Goal: Information Seeking & Learning: Learn about a topic

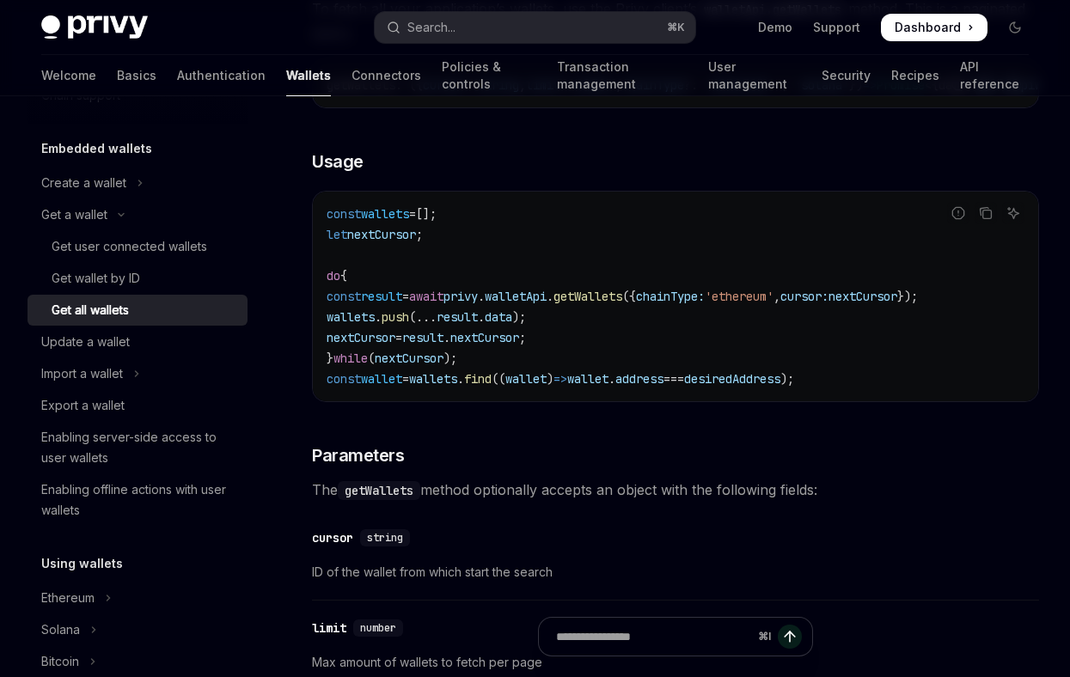
scroll to position [31, 0]
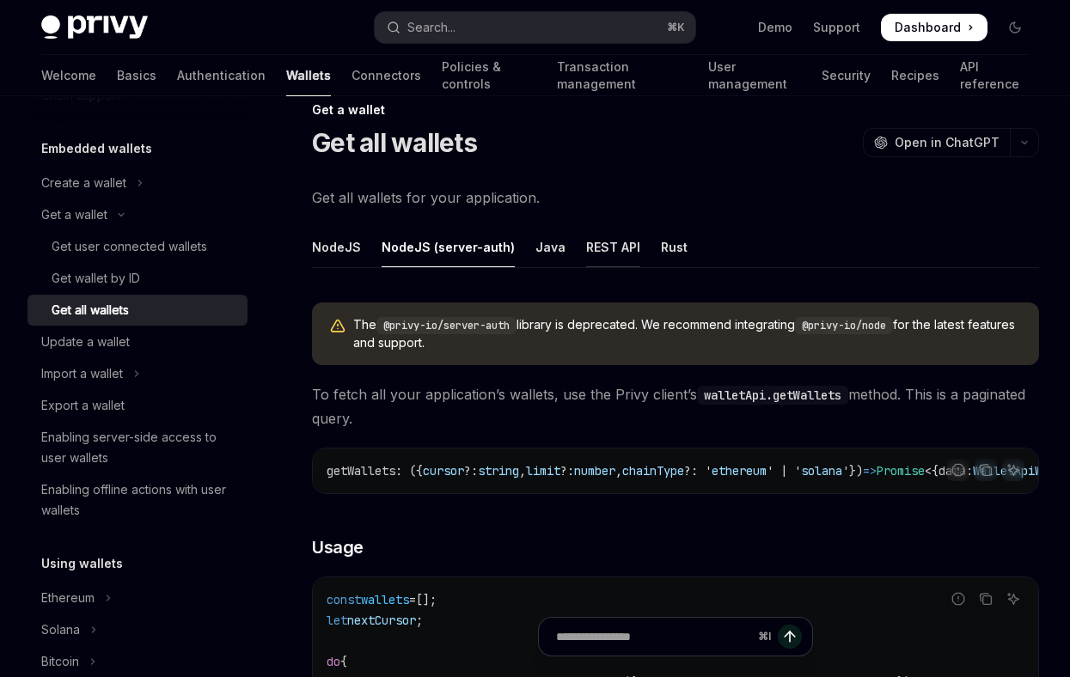
click at [595, 242] on div "REST API" at bounding box center [613, 247] width 54 height 40
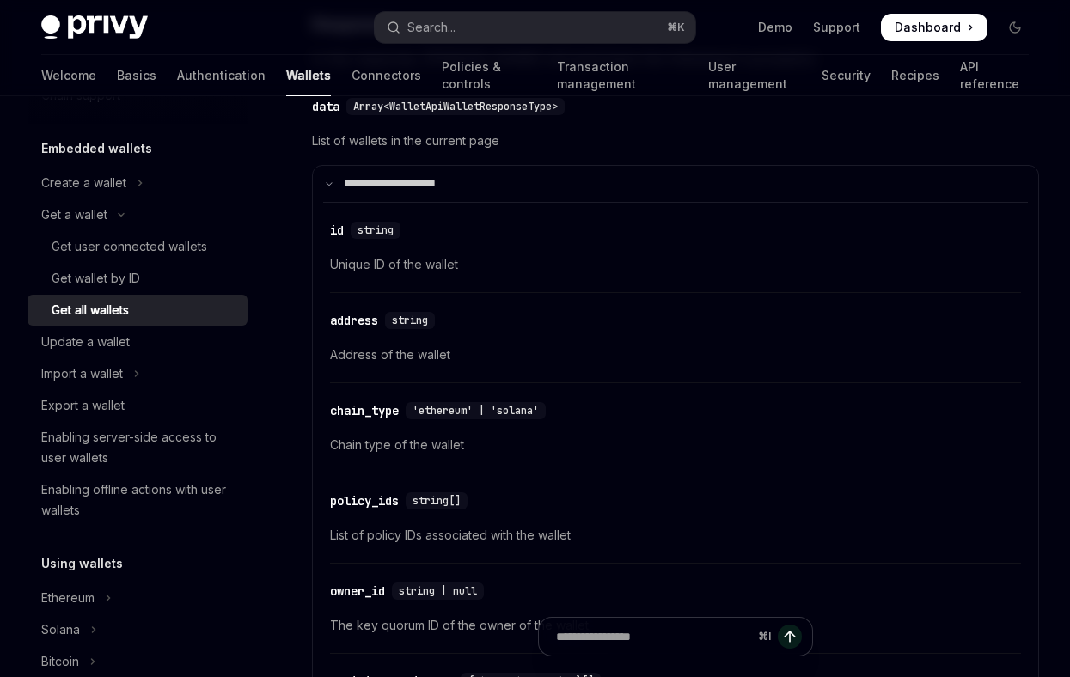
scroll to position [873, 0]
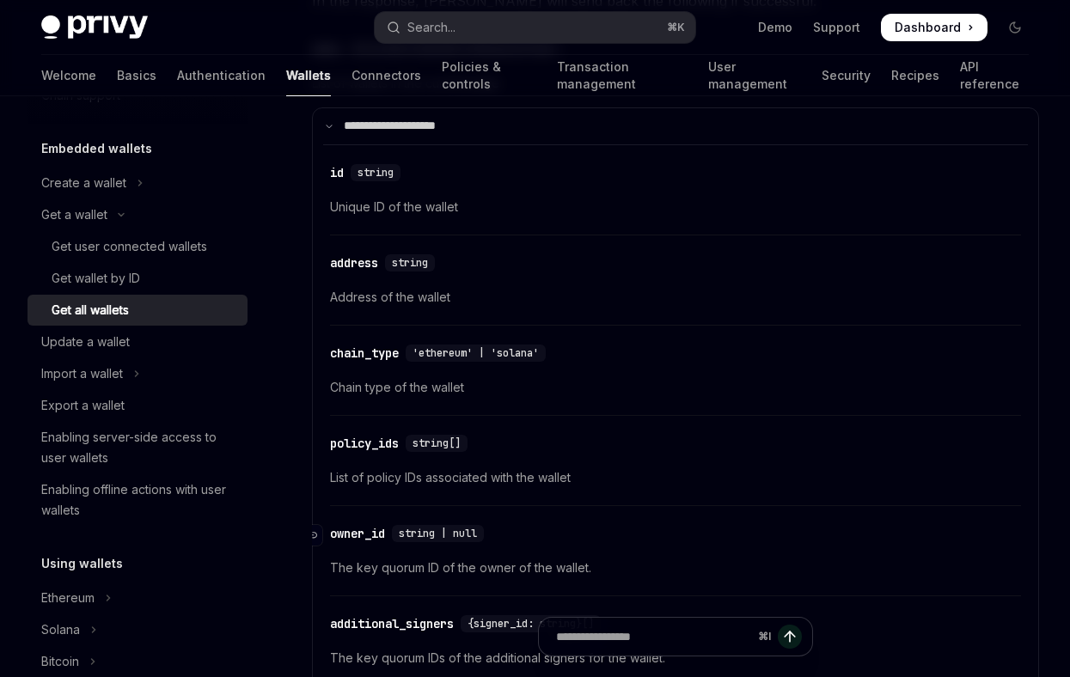
click at [367, 530] on div "owner_id" at bounding box center [357, 533] width 55 height 17
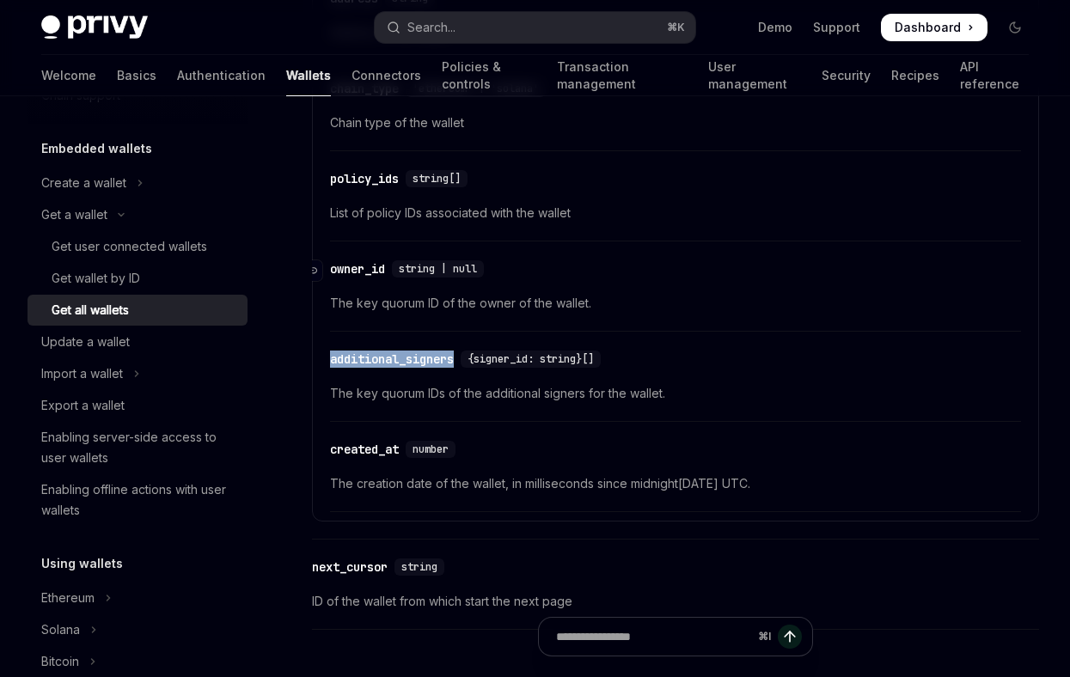
click at [367, 530] on div "**********" at bounding box center [675, 224] width 727 height 2084
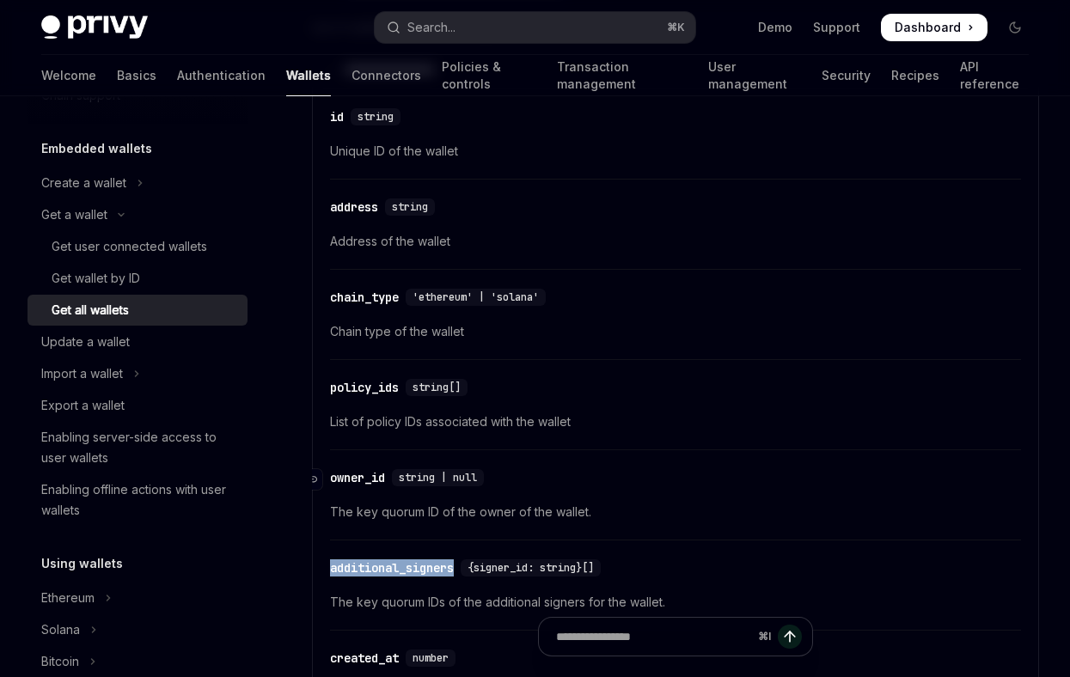
scroll to position [892, 0]
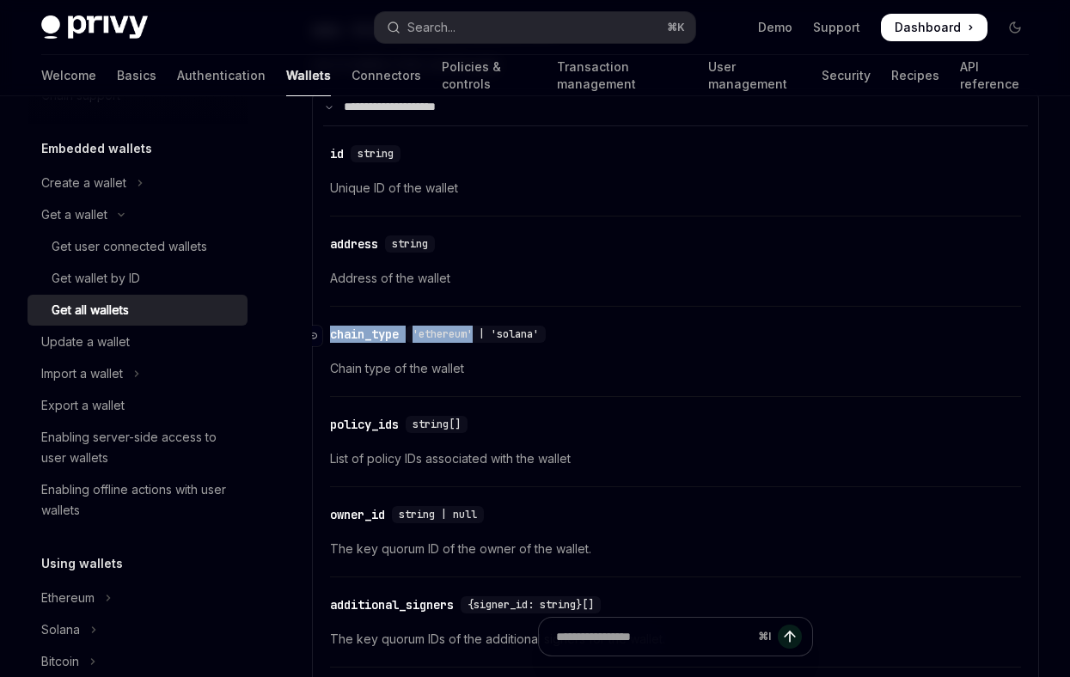
drag, startPoint x: 480, startPoint y: 334, endPoint x: 331, endPoint y: 336, distance: 149.6
click at [331, 336] on div "​ chain_type 'ethereum' | 'solana'" at bounding box center [441, 334] width 223 height 17
copy div "chain_type 'ethereum'"
click at [366, 515] on div "owner_id" at bounding box center [357, 514] width 55 height 17
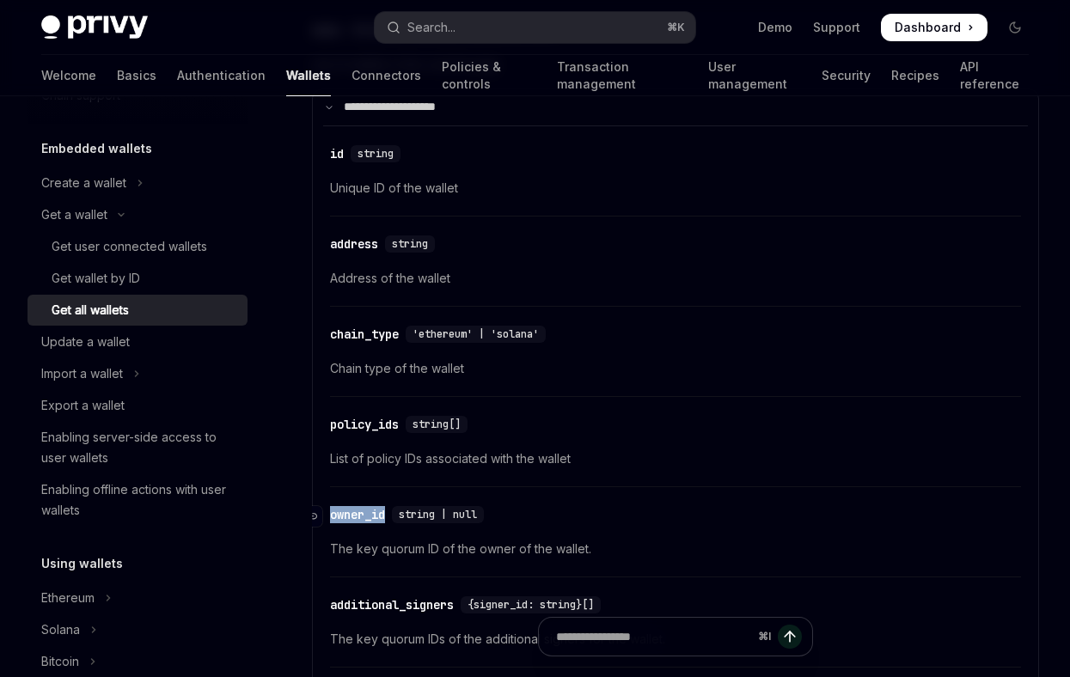
copy div "owner_id"
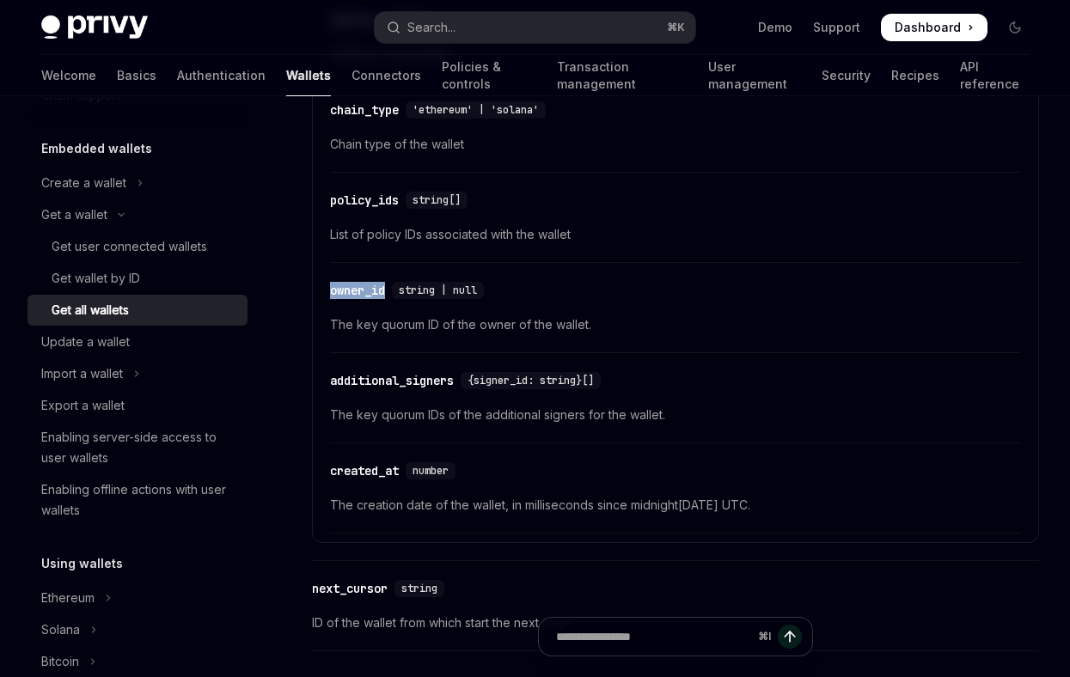
scroll to position [1112, 0]
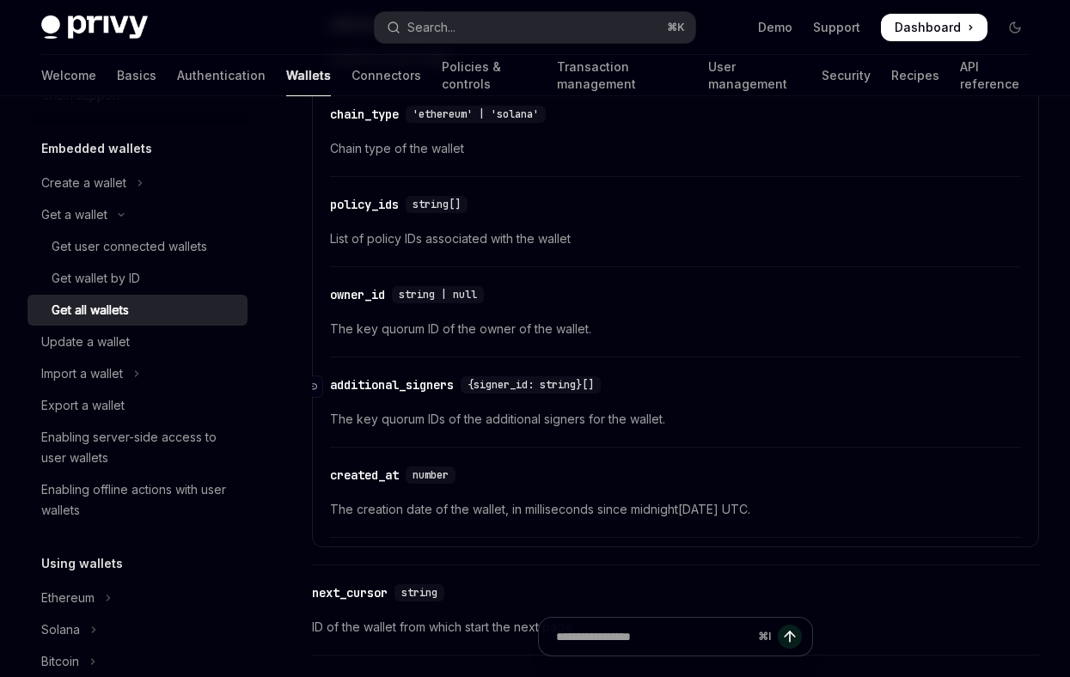
click at [420, 380] on div "additional_signers" at bounding box center [392, 384] width 124 height 17
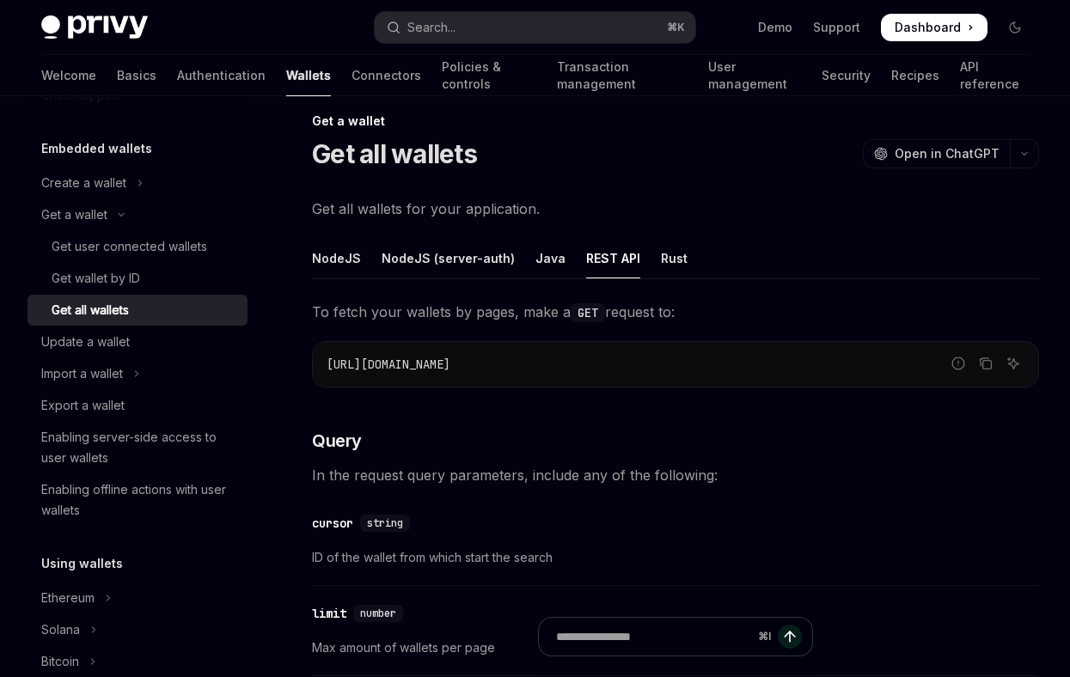
scroll to position [21, 0]
click at [193, 266] on link "Get wallet by ID" at bounding box center [138, 278] width 220 height 31
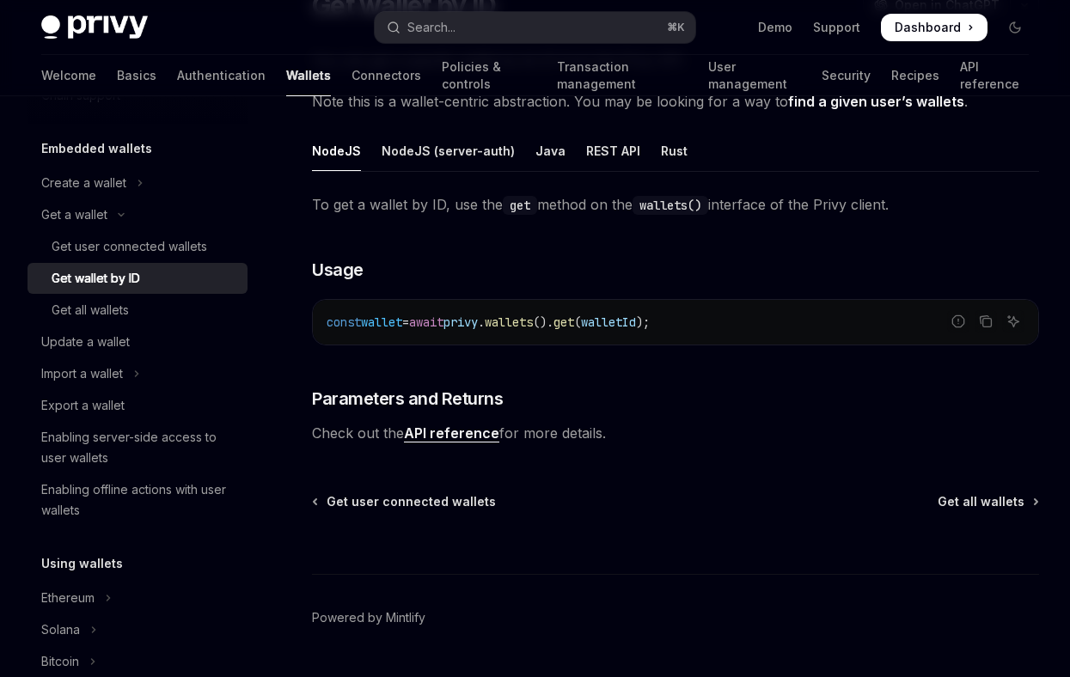
scroll to position [160, 0]
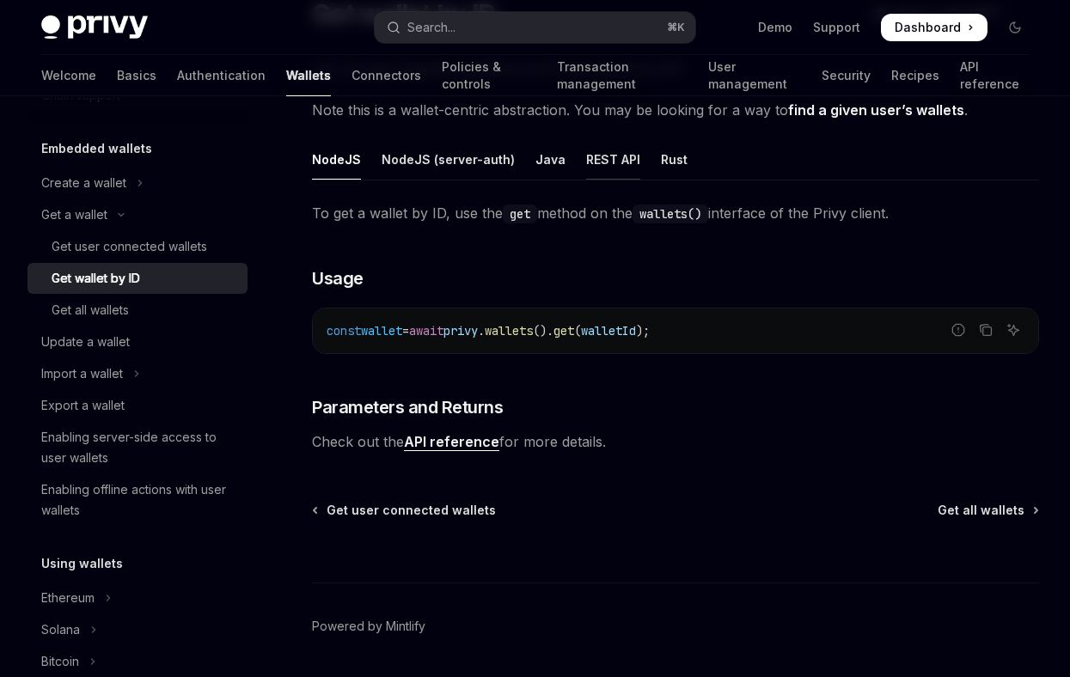
click at [607, 158] on div "REST API" at bounding box center [613, 159] width 54 height 40
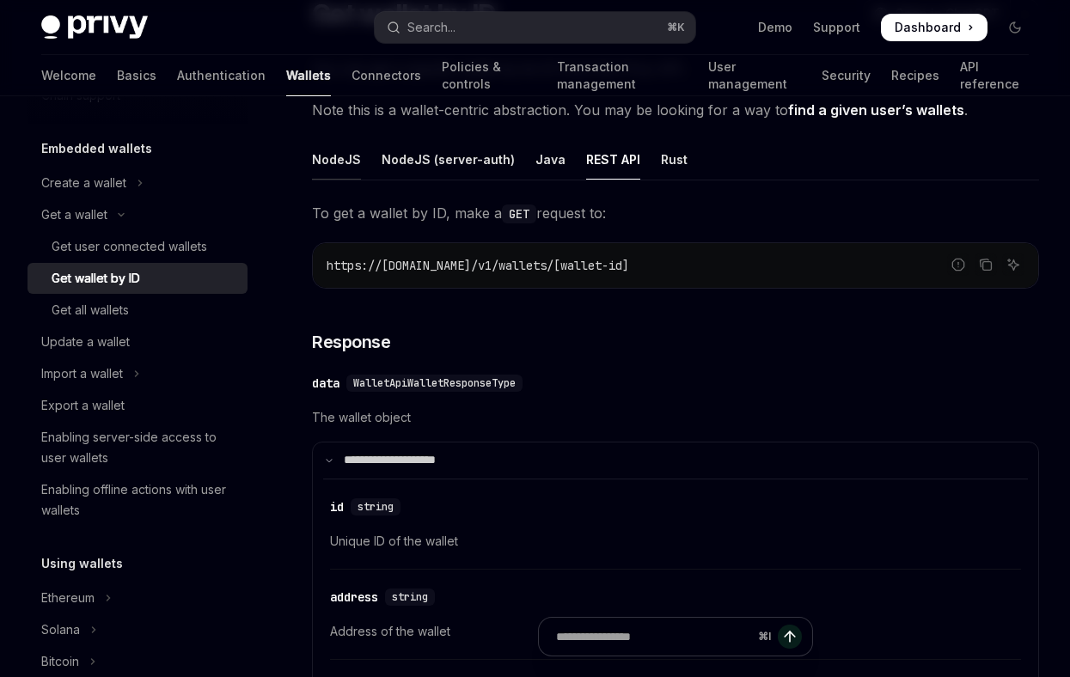
click at [344, 152] on div "NodeJS" at bounding box center [336, 159] width 49 height 40
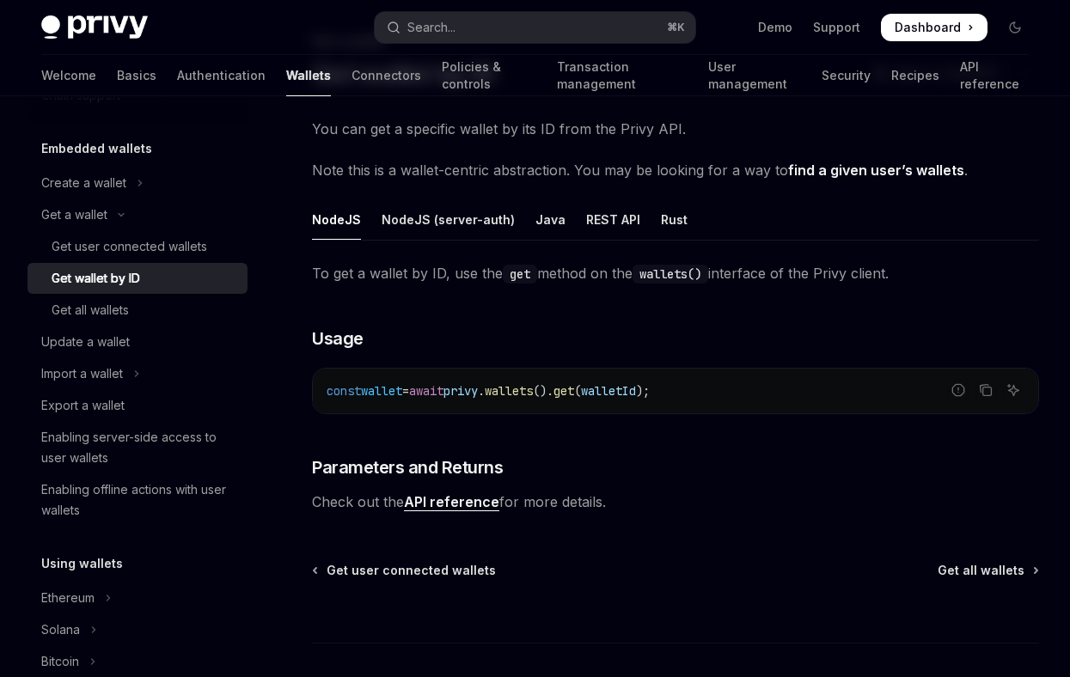
scroll to position [99, 0]
click at [607, 213] on div "REST API" at bounding box center [613, 220] width 54 height 40
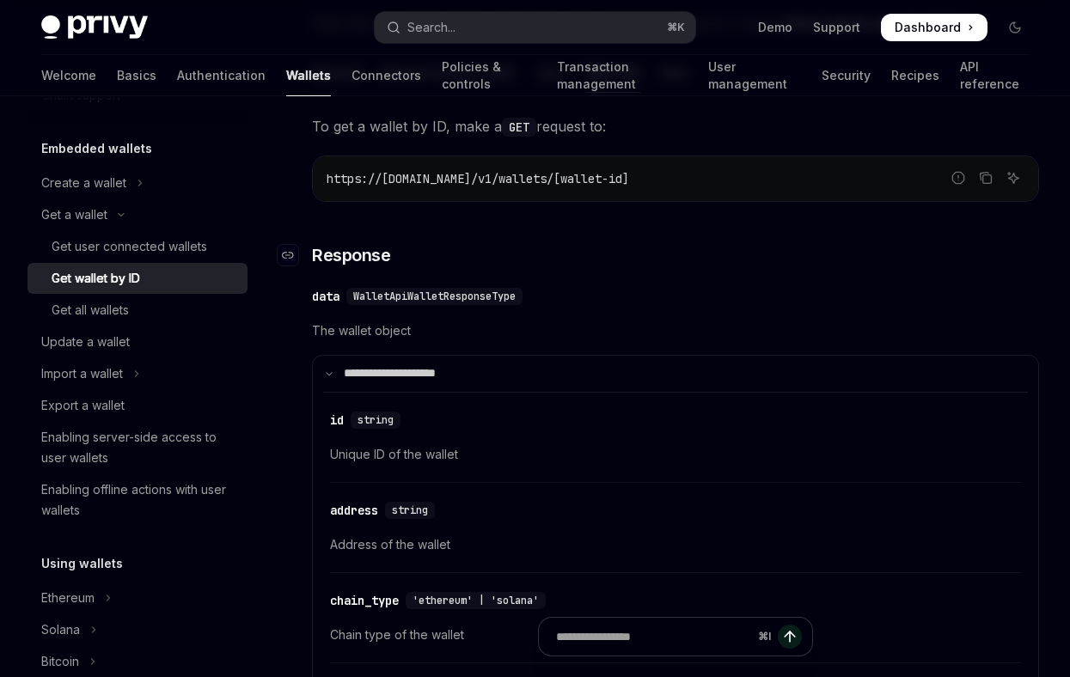
scroll to position [245, 0]
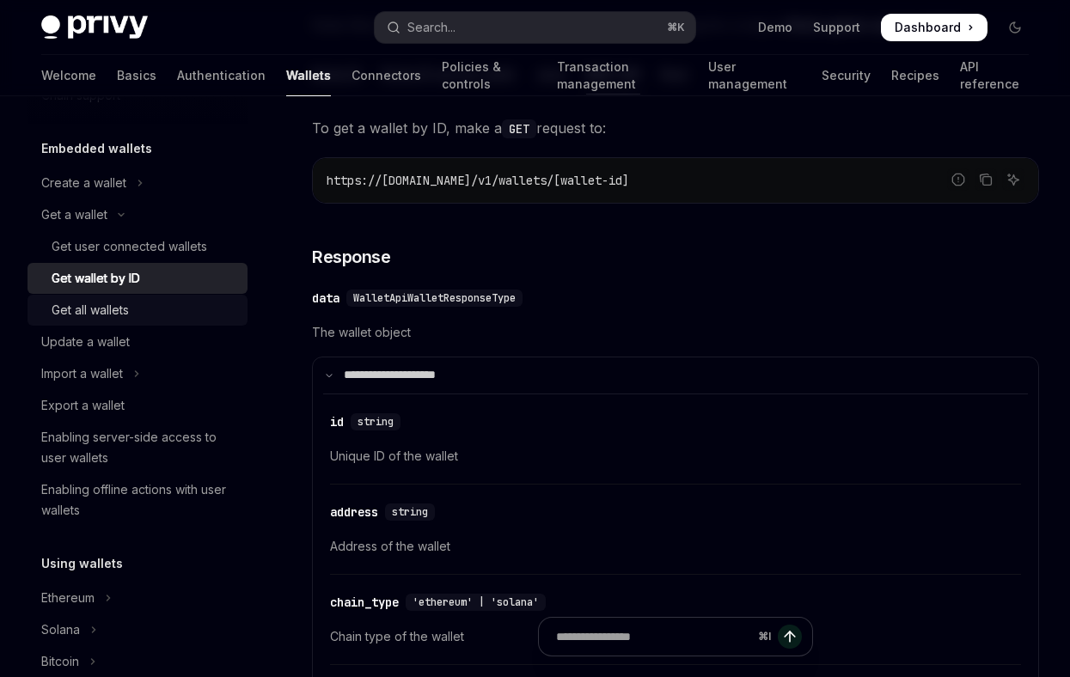
click at [137, 309] on div "Get all wallets" at bounding box center [145, 310] width 186 height 21
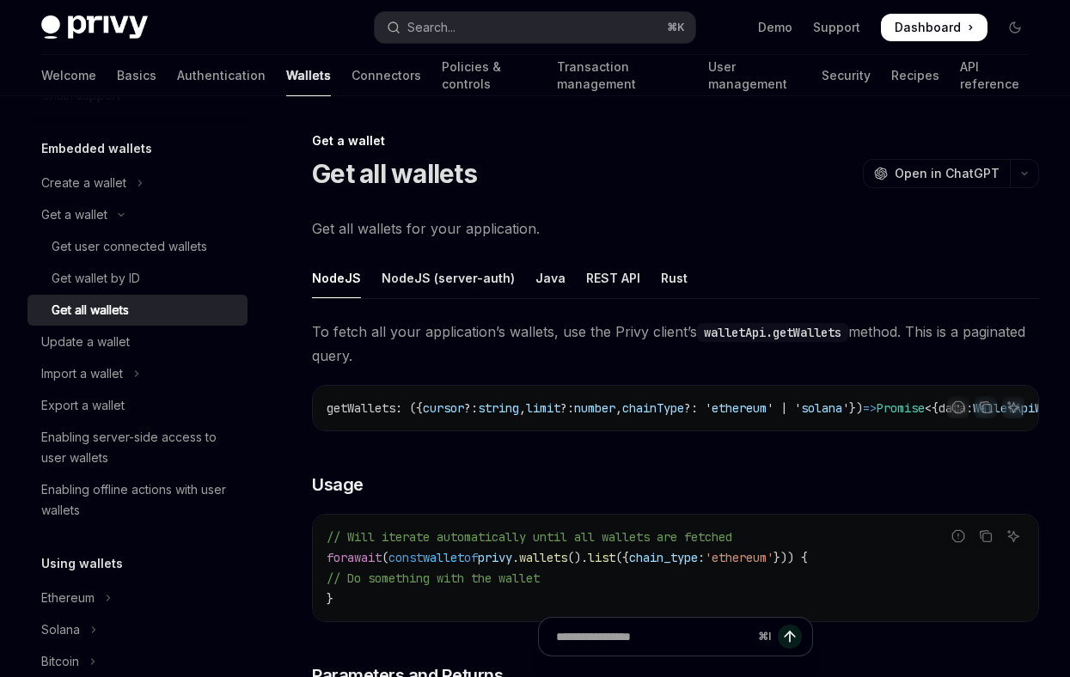
click at [458, 410] on span "cursor" at bounding box center [443, 408] width 41 height 15
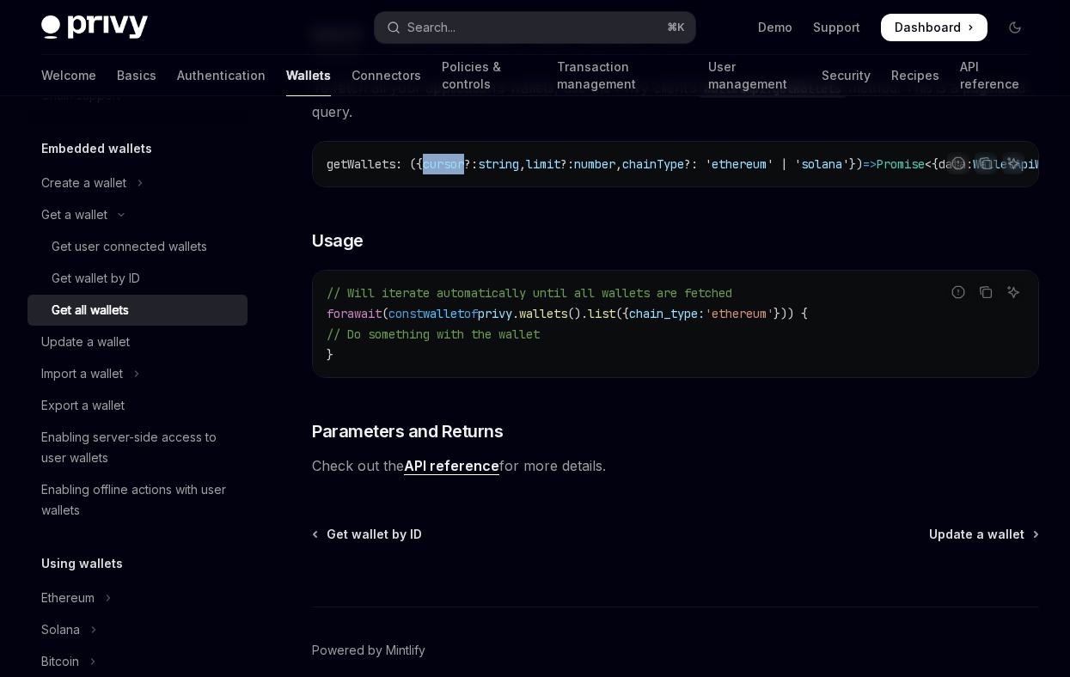
scroll to position [229, 0]
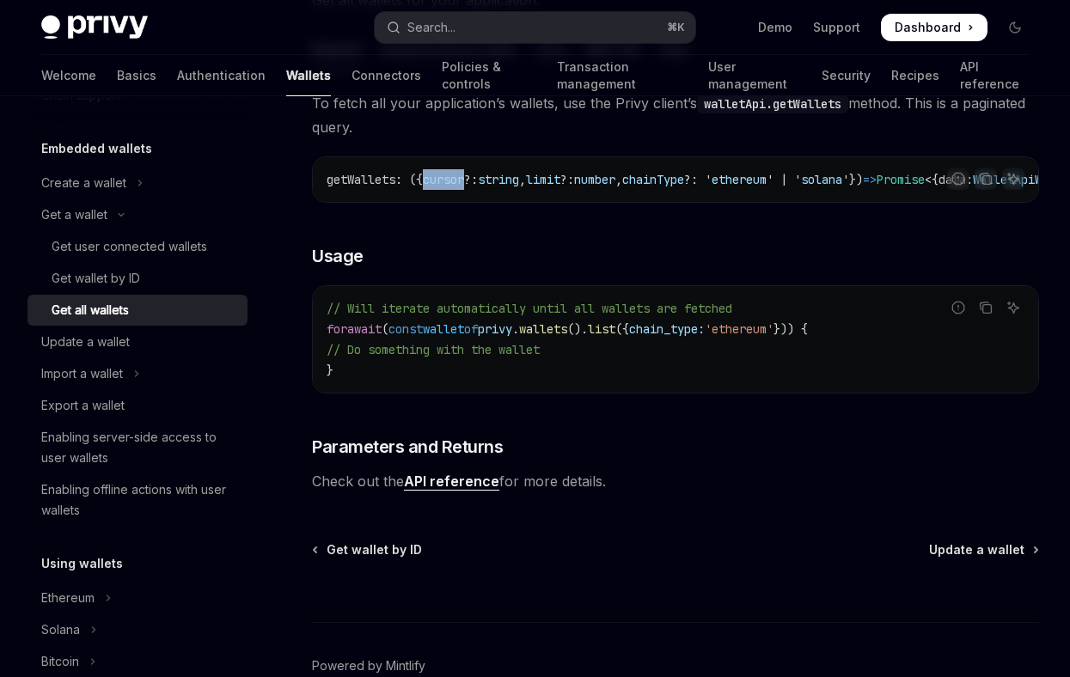
click at [445, 184] on span "cursor" at bounding box center [443, 179] width 41 height 15
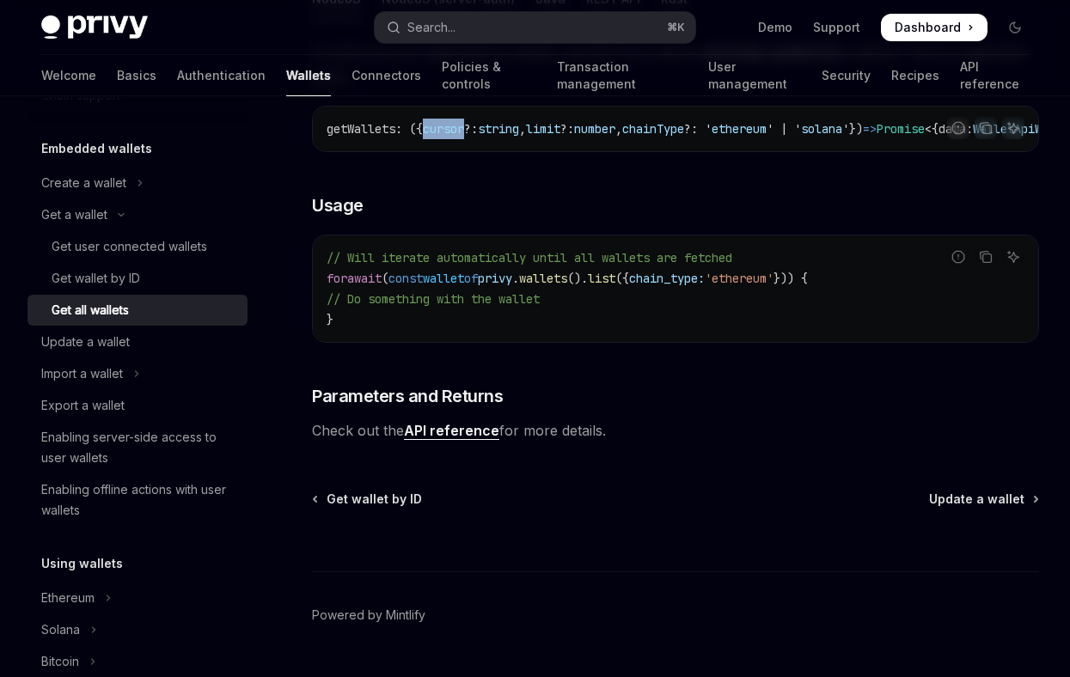
scroll to position [329, 0]
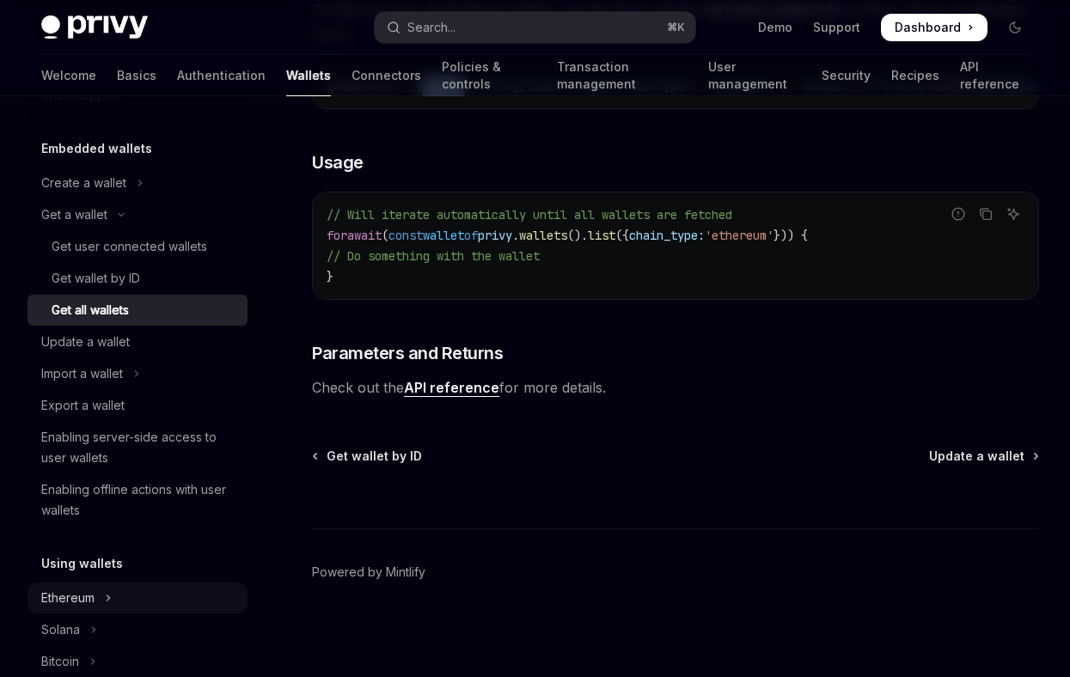
click at [88, 591] on div "Ethereum" at bounding box center [67, 598] width 53 height 21
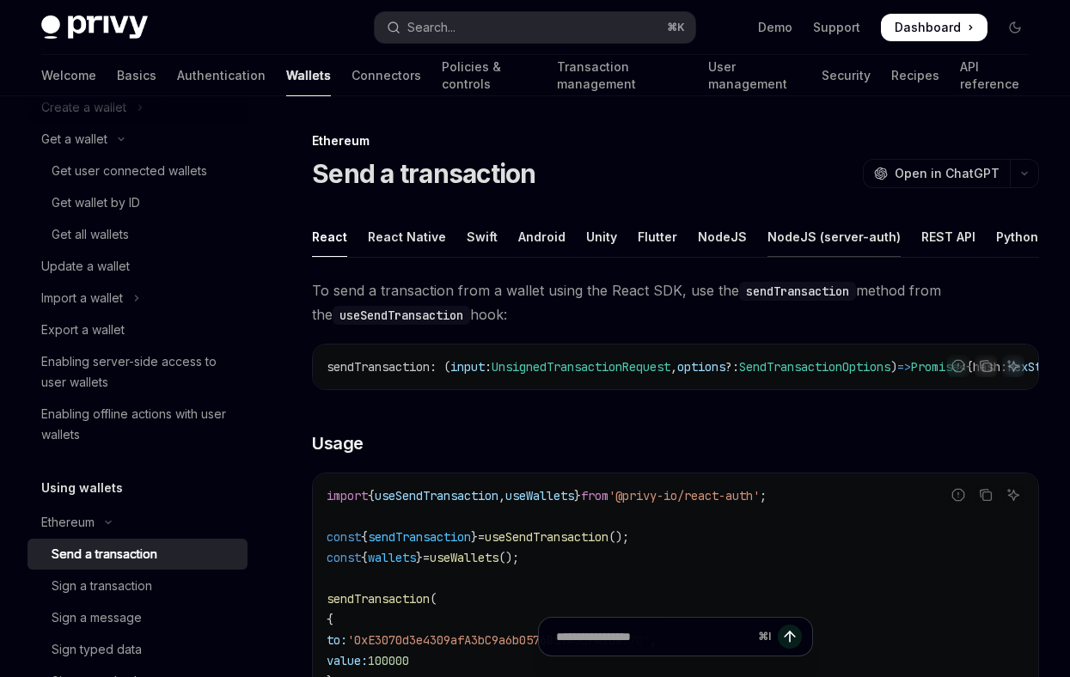
click at [791, 237] on div "NodeJS (server-auth)" at bounding box center [834, 237] width 133 height 40
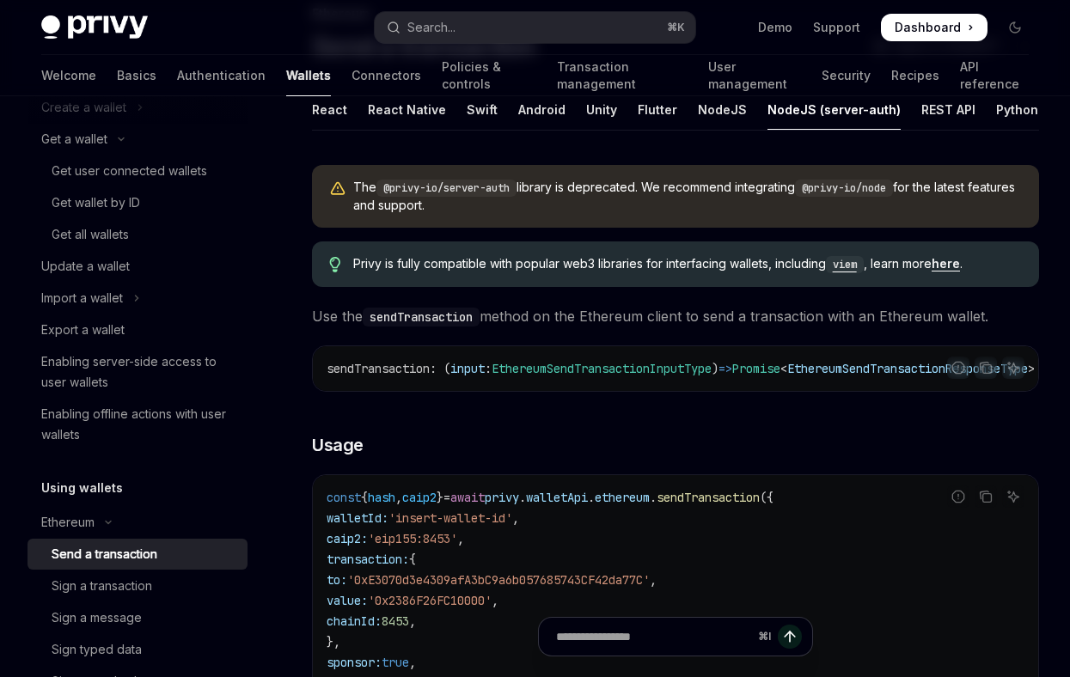
scroll to position [71, 0]
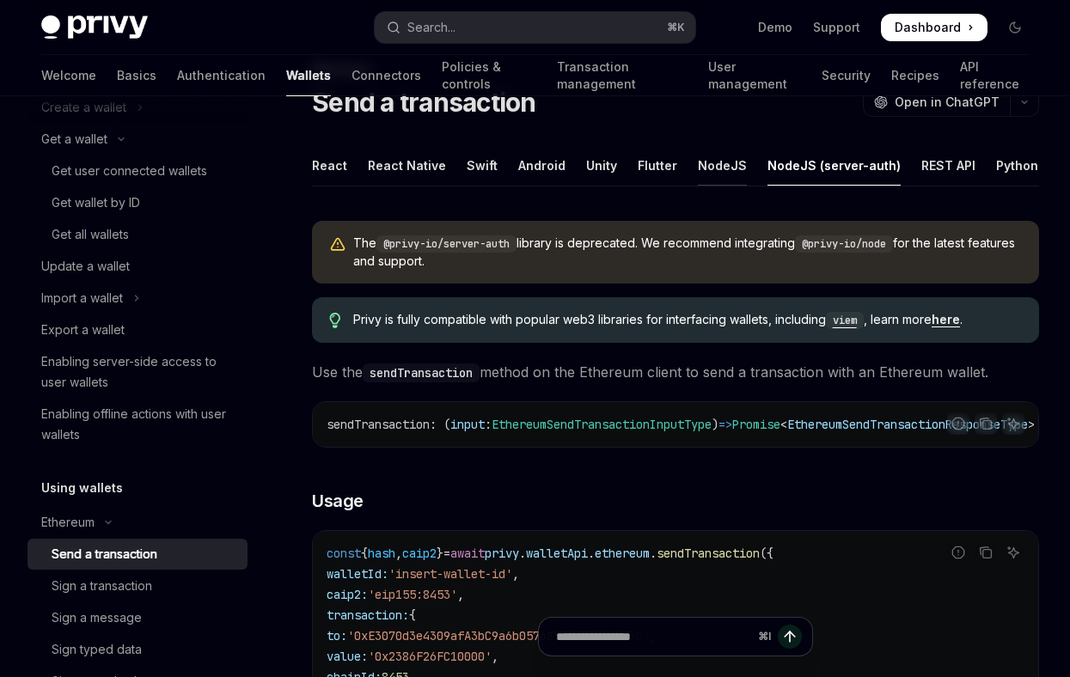
click at [698, 158] on div "NodeJS" at bounding box center [722, 165] width 49 height 40
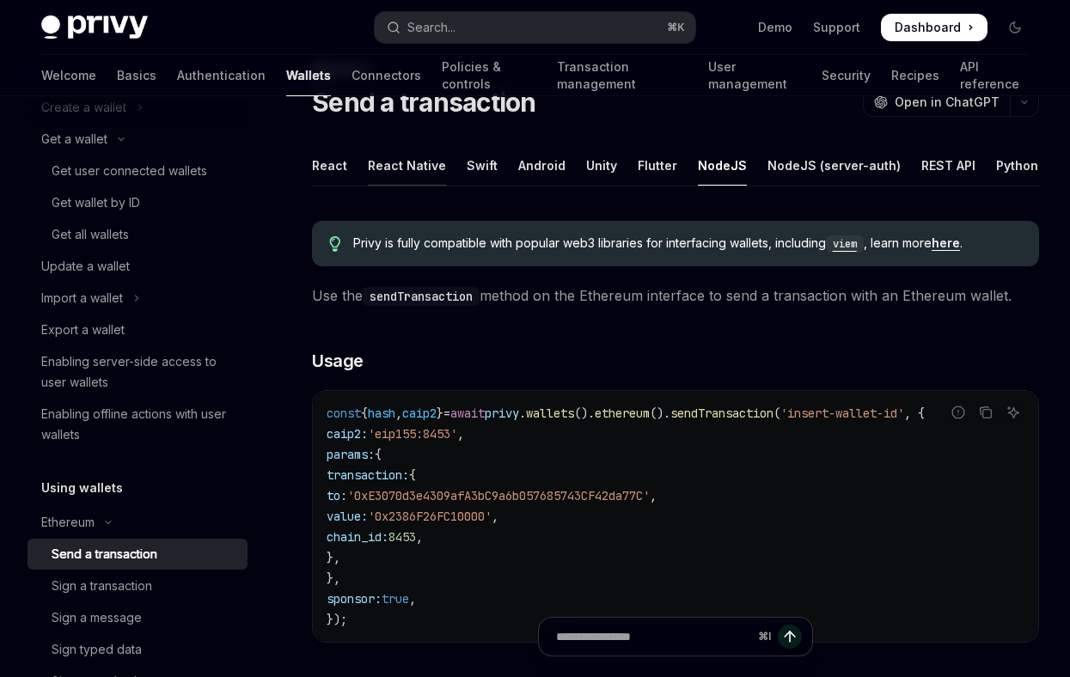
click at [399, 164] on div "React Native" at bounding box center [407, 165] width 78 height 40
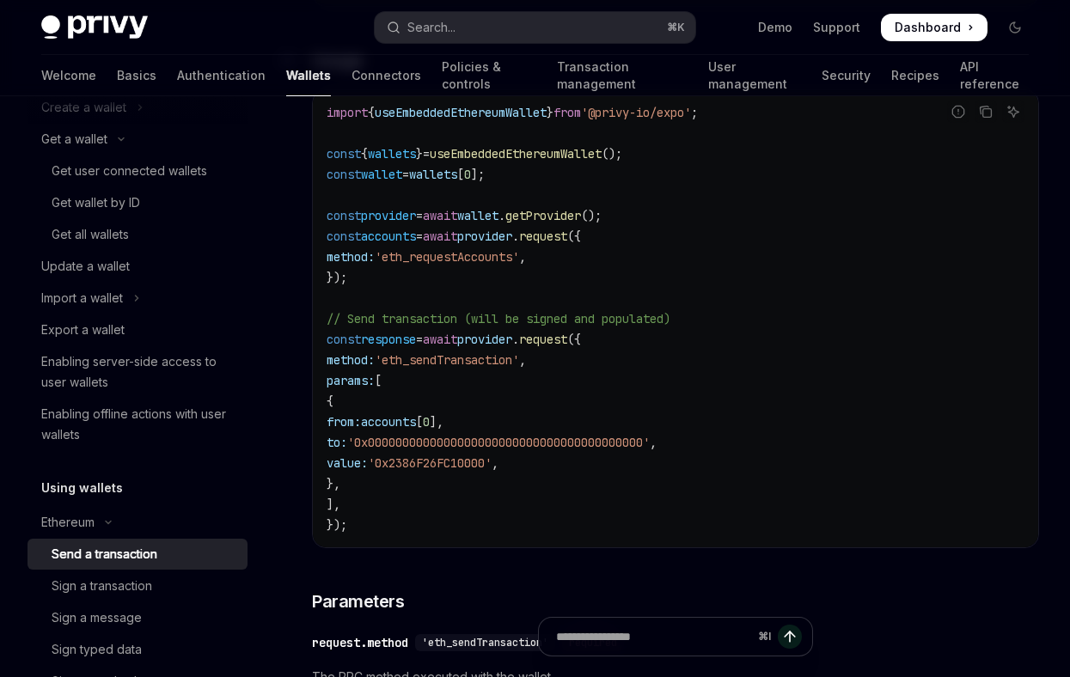
scroll to position [385, 0]
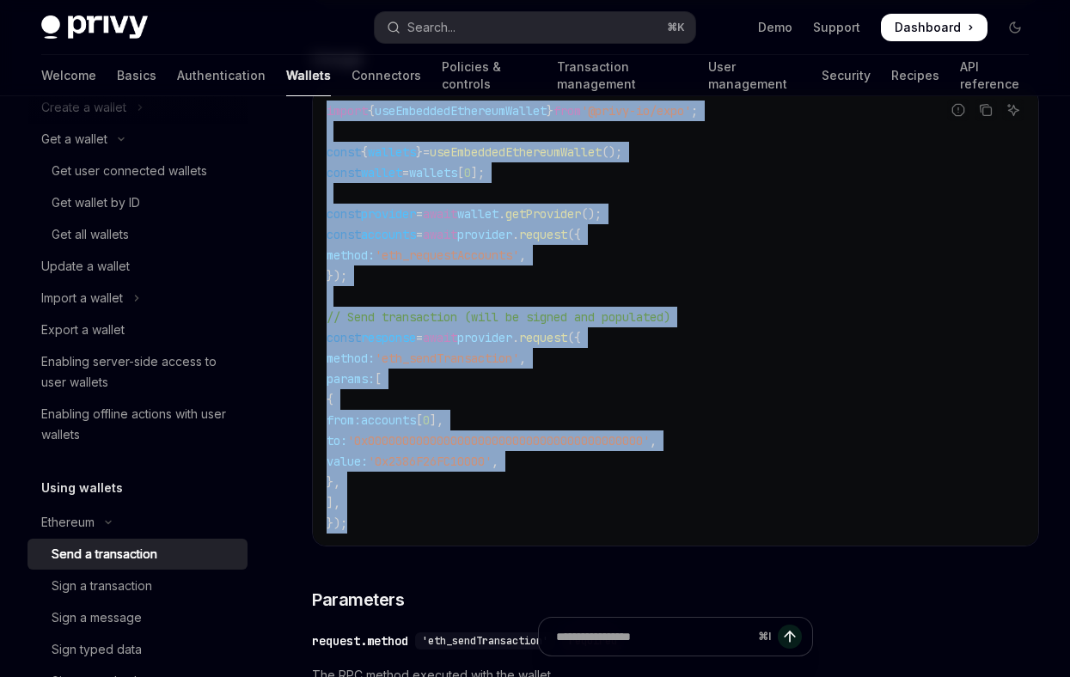
drag, startPoint x: 362, startPoint y: 535, endPoint x: 327, endPoint y: 118, distance: 418.3
click at [327, 118] on code "import { useEmbeddedEthereumWallet } from '@privy-io/expo' ; const { wallets } …" at bounding box center [676, 317] width 698 height 433
copy code "import { useEmbeddedEthereumWallet } from '@privy-io/expo' ; const { wallets } …"
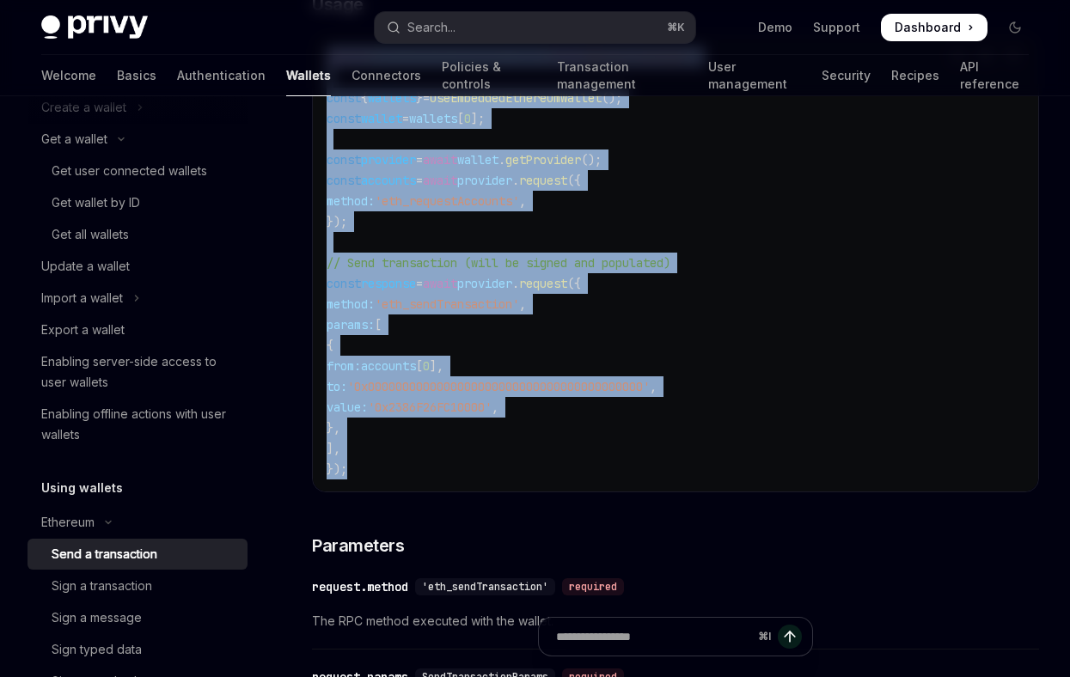
scroll to position [327, 0]
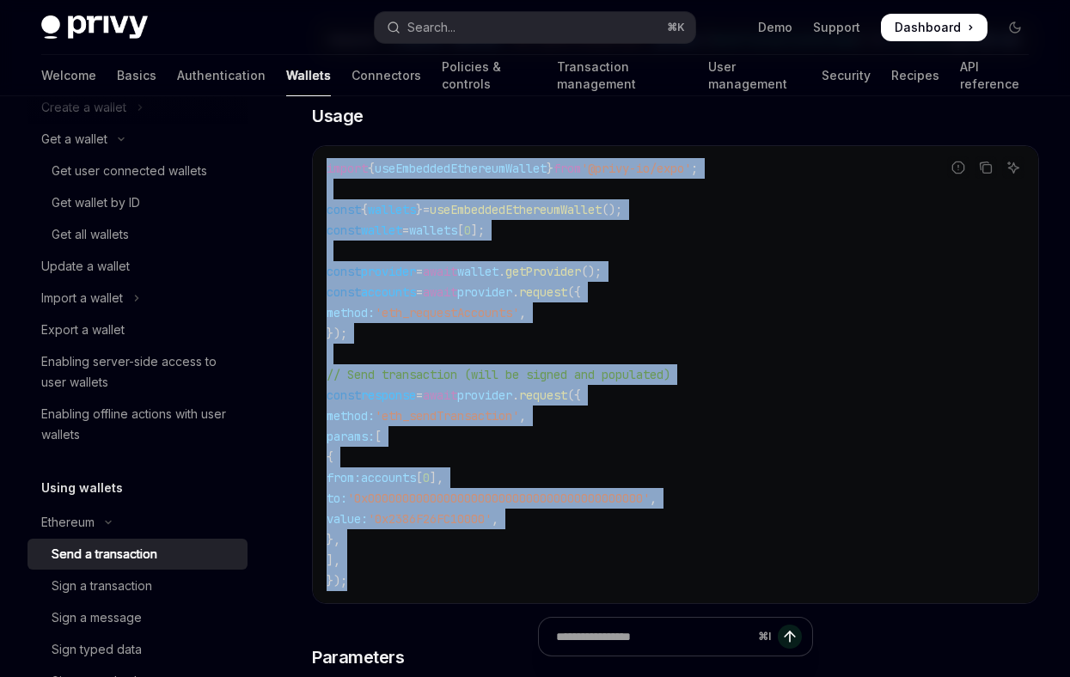
click at [482, 352] on code "import { useEmbeddedEthereumWallet } from '@privy-io/expo' ; const { wallets } …" at bounding box center [676, 374] width 698 height 433
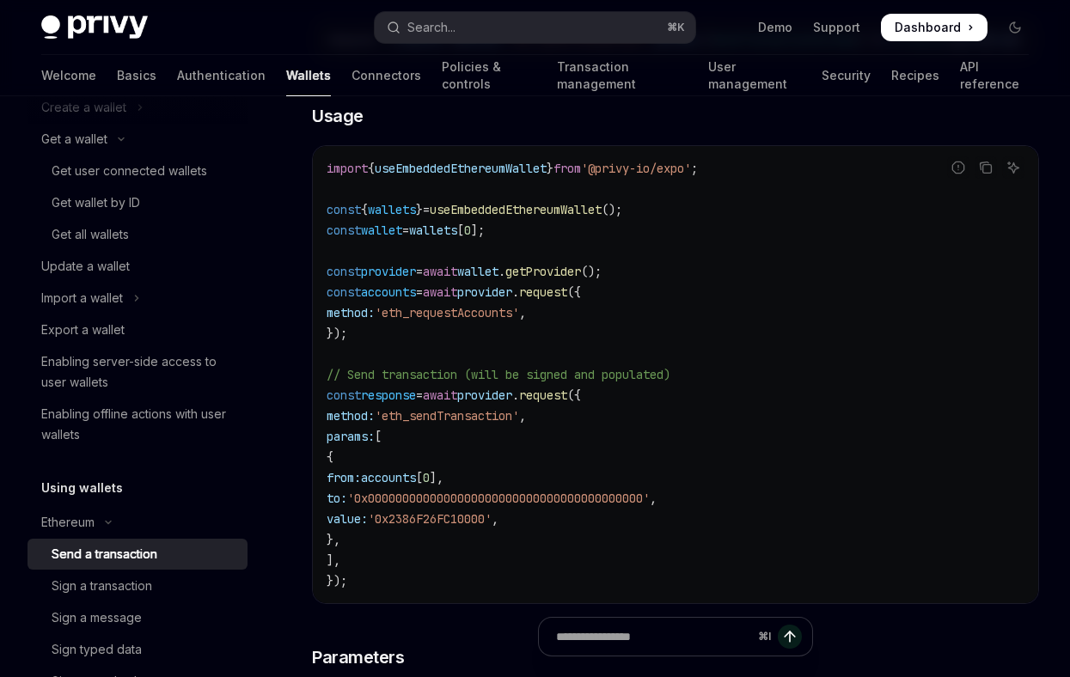
click at [492, 523] on span "'0x2386F26FC10000'" at bounding box center [430, 518] width 124 height 15
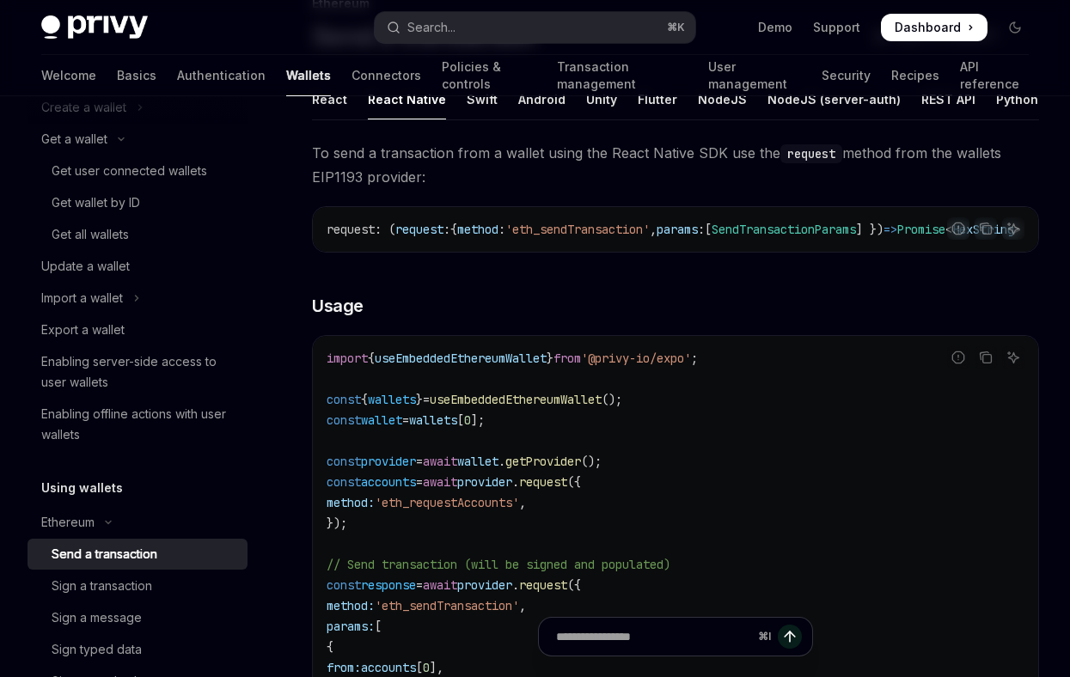
scroll to position [0, 0]
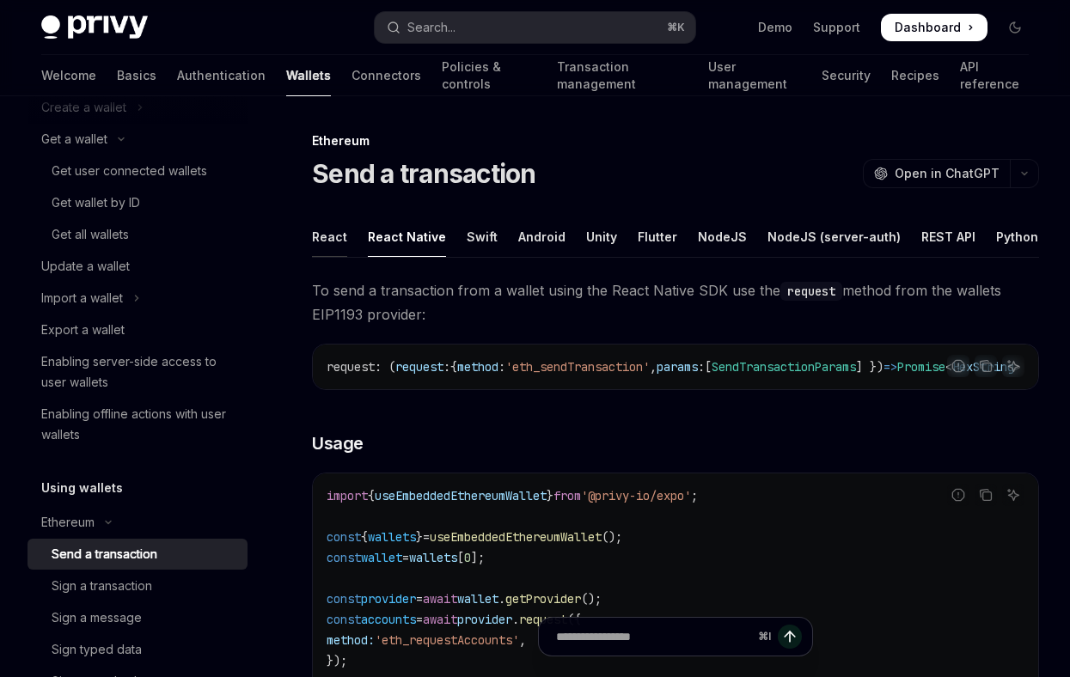
click at [329, 224] on div "React" at bounding box center [329, 237] width 35 height 40
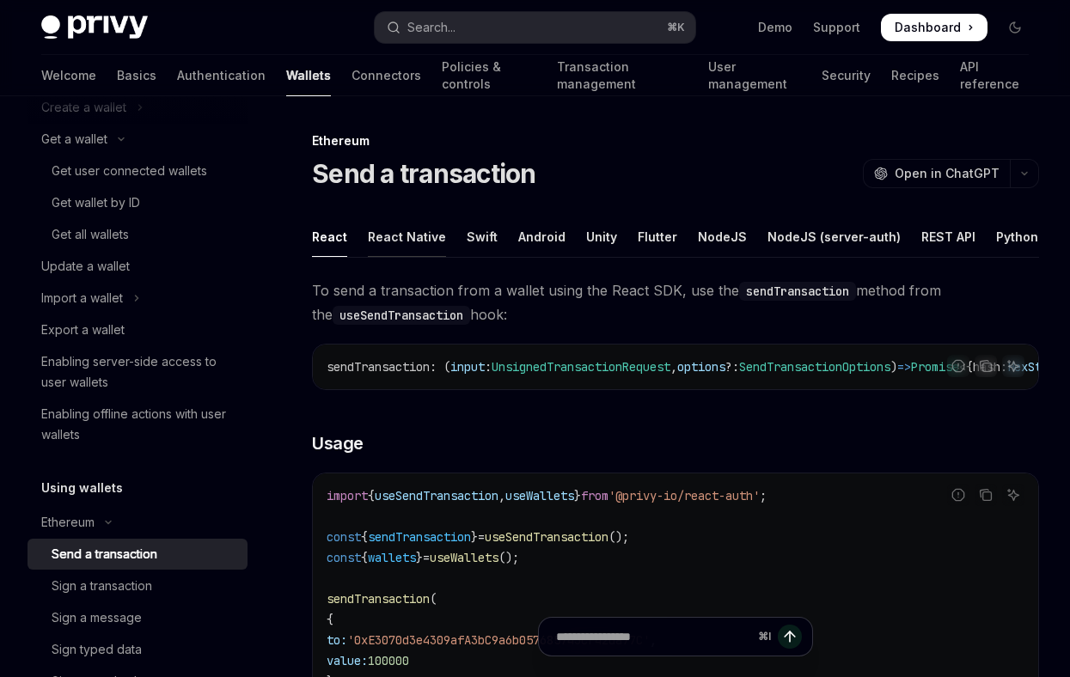
click at [407, 239] on div "React Native" at bounding box center [407, 237] width 78 height 40
type textarea "*"
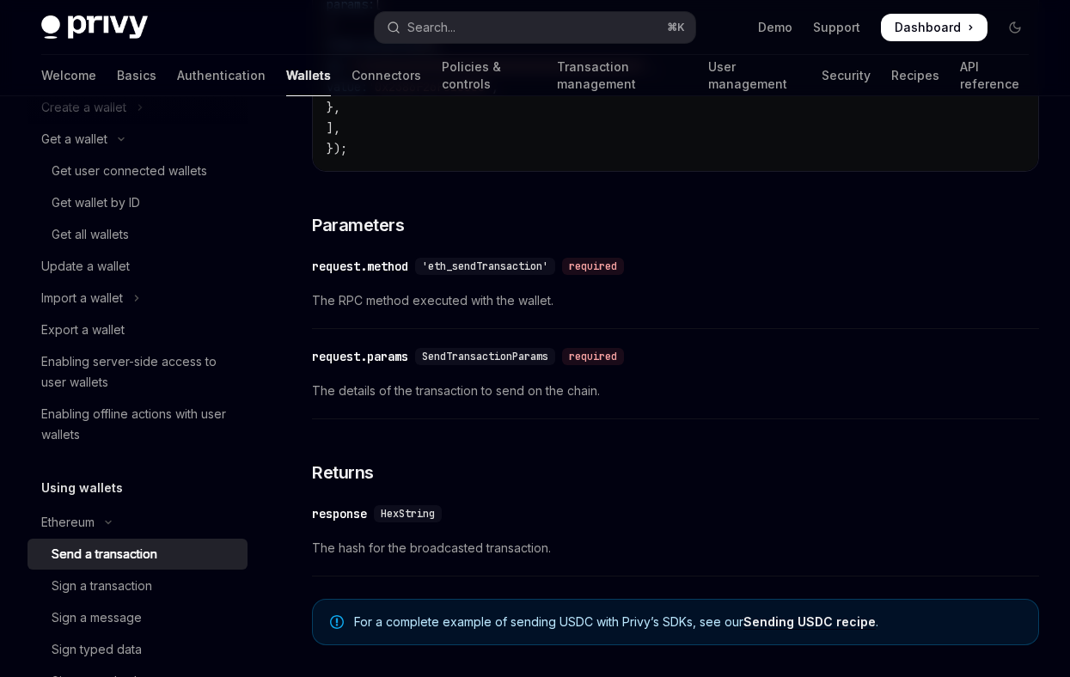
scroll to position [536, 0]
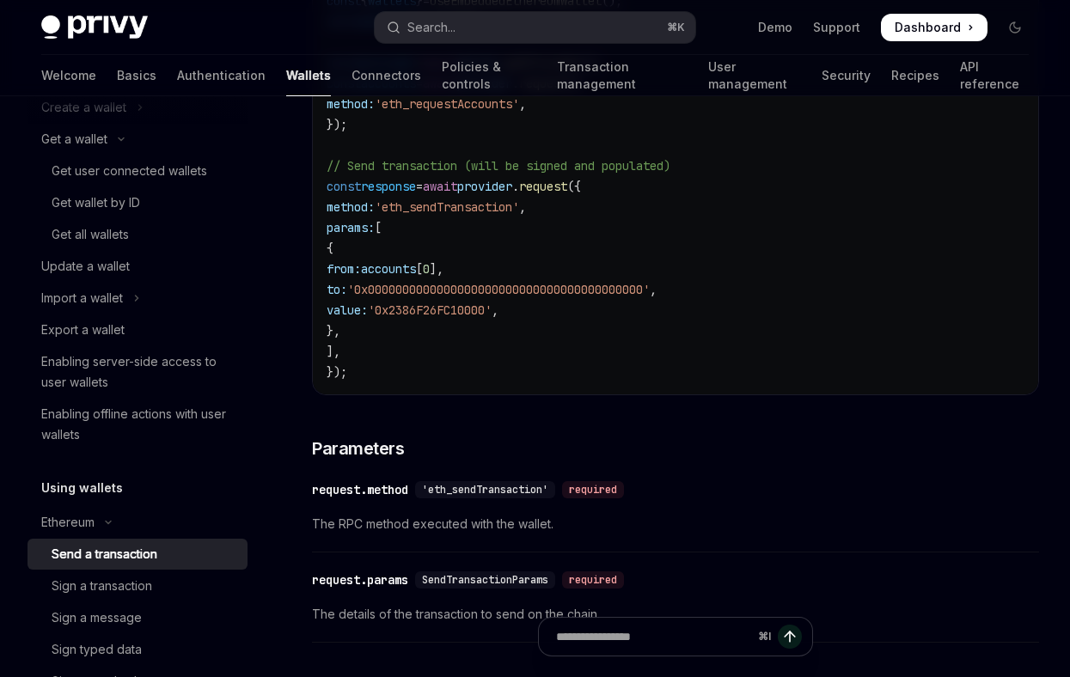
click at [388, 376] on code "import { useEmbeddedEthereumWallet } from '@privy-io/expo' ; const { wallets } …" at bounding box center [676, 165] width 698 height 433
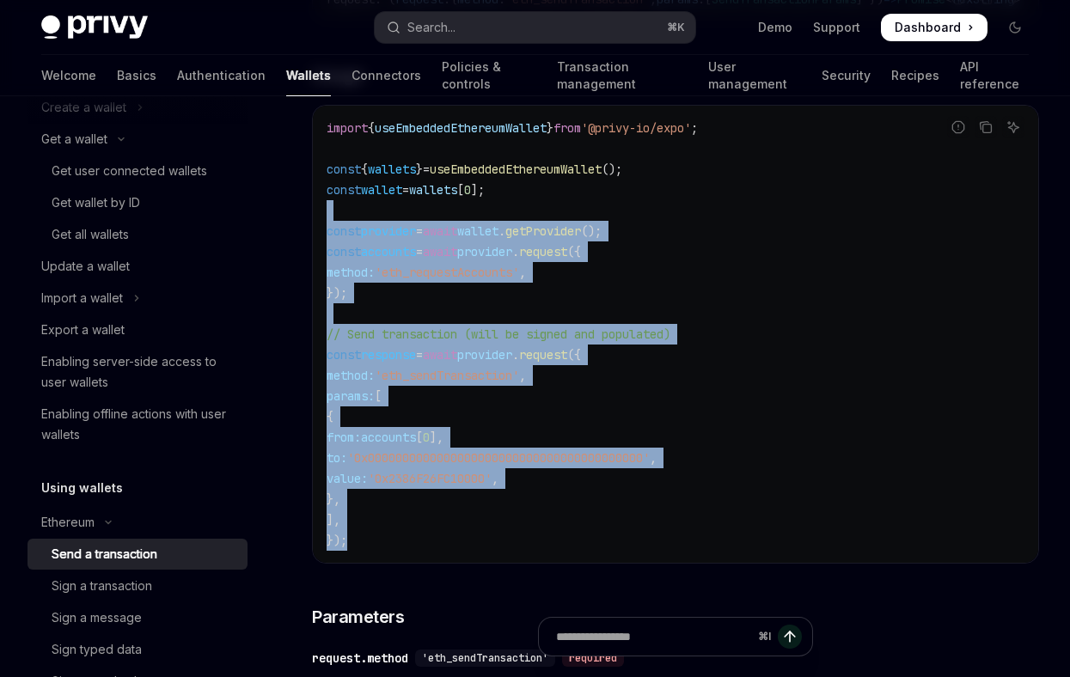
scroll to position [364, 0]
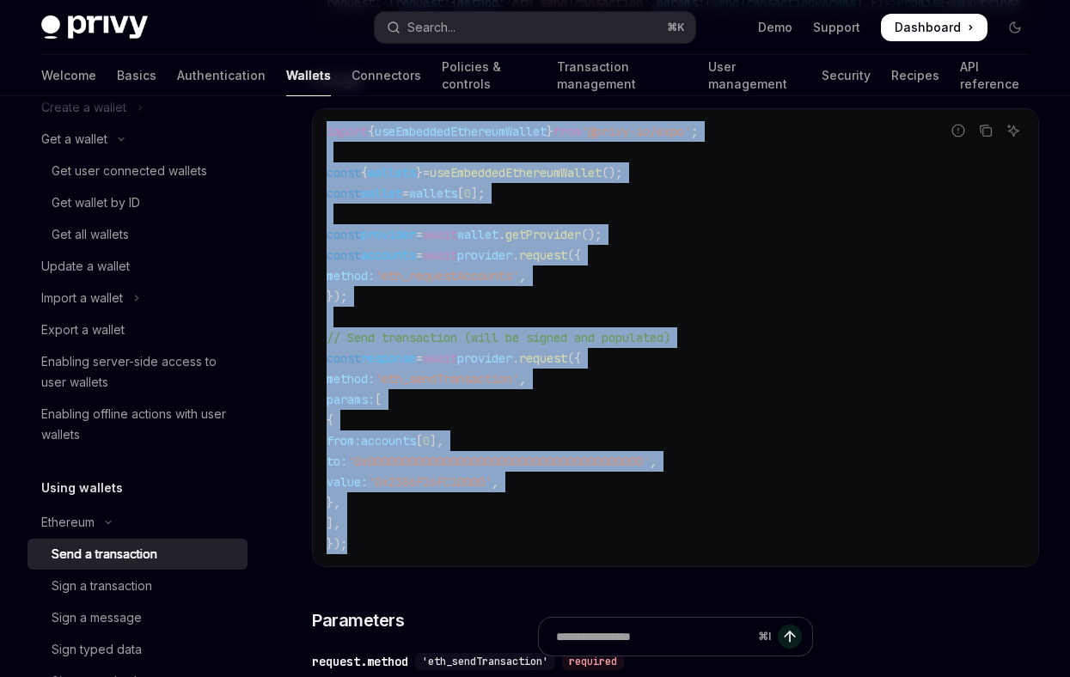
drag, startPoint x: 379, startPoint y: 376, endPoint x: 314, endPoint y: 144, distance: 241.9
click at [314, 144] on div "import { useEmbeddedEthereumWallet } from '@privy-io/expo' ; const { wallets } …" at bounding box center [675, 337] width 725 height 457
copy code "import { useEmbeddedEthereumWallet } from '@privy-io/expo' ; const { wallets } …"
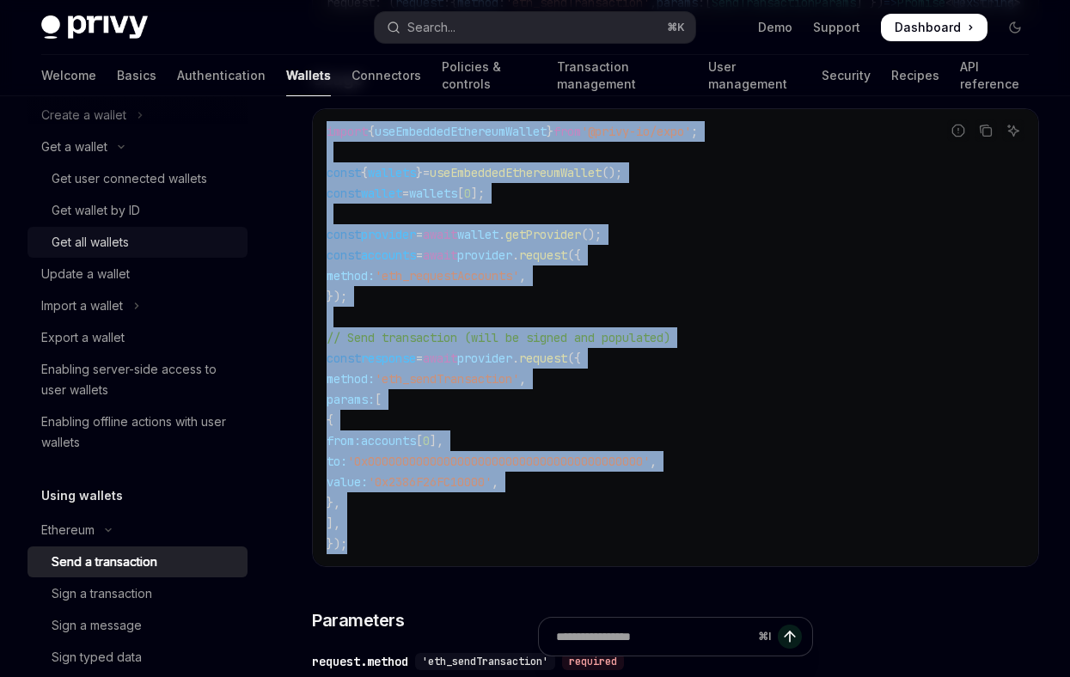
scroll to position [148, 0]
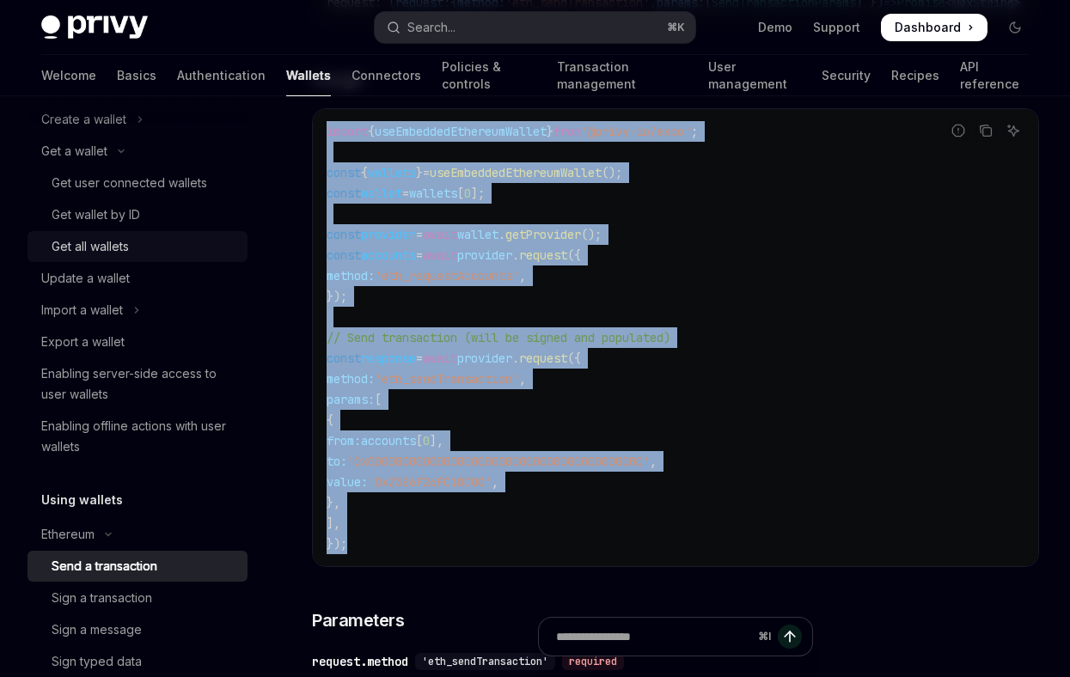
click at [96, 242] on div "Get all wallets" at bounding box center [90, 246] width 77 height 21
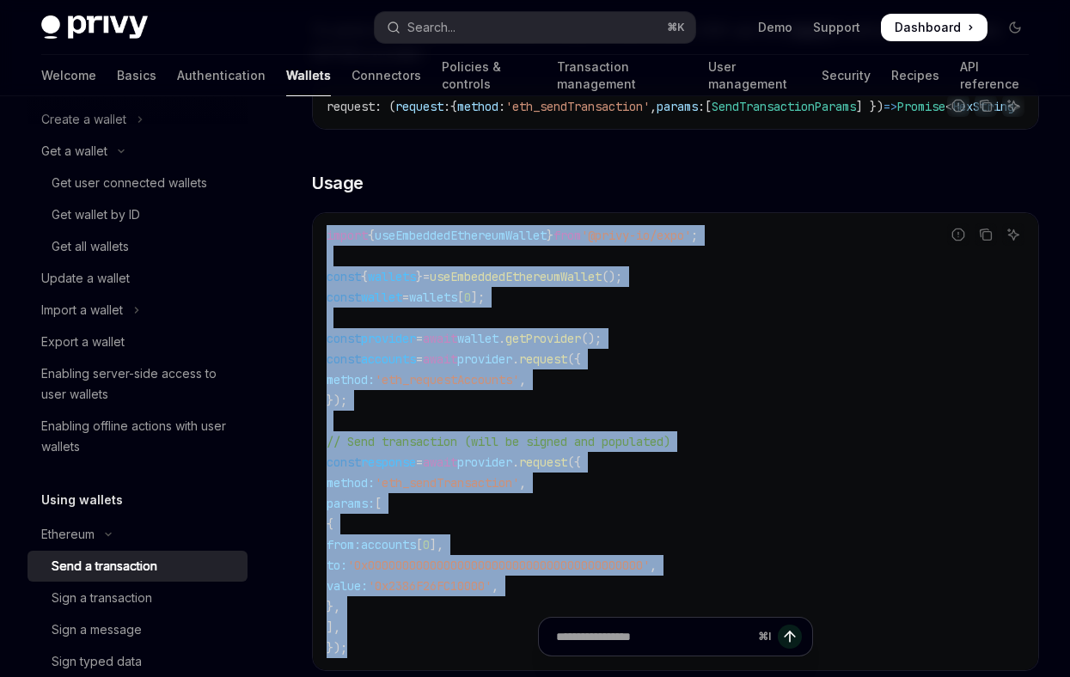
scroll to position [0, 0]
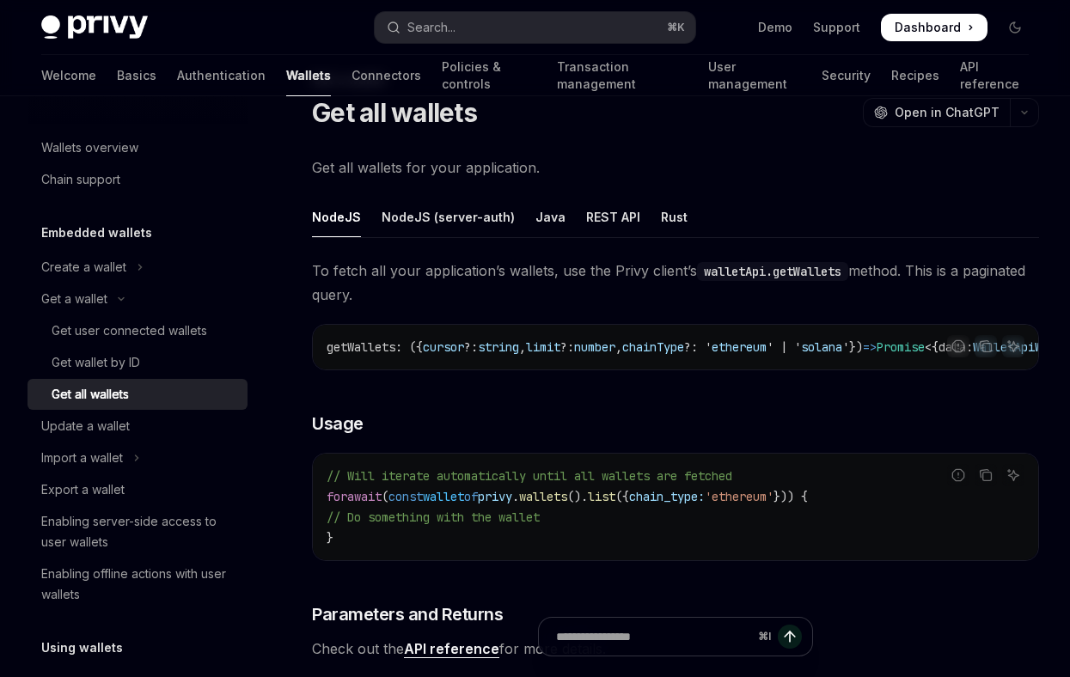
scroll to position [71, 0]
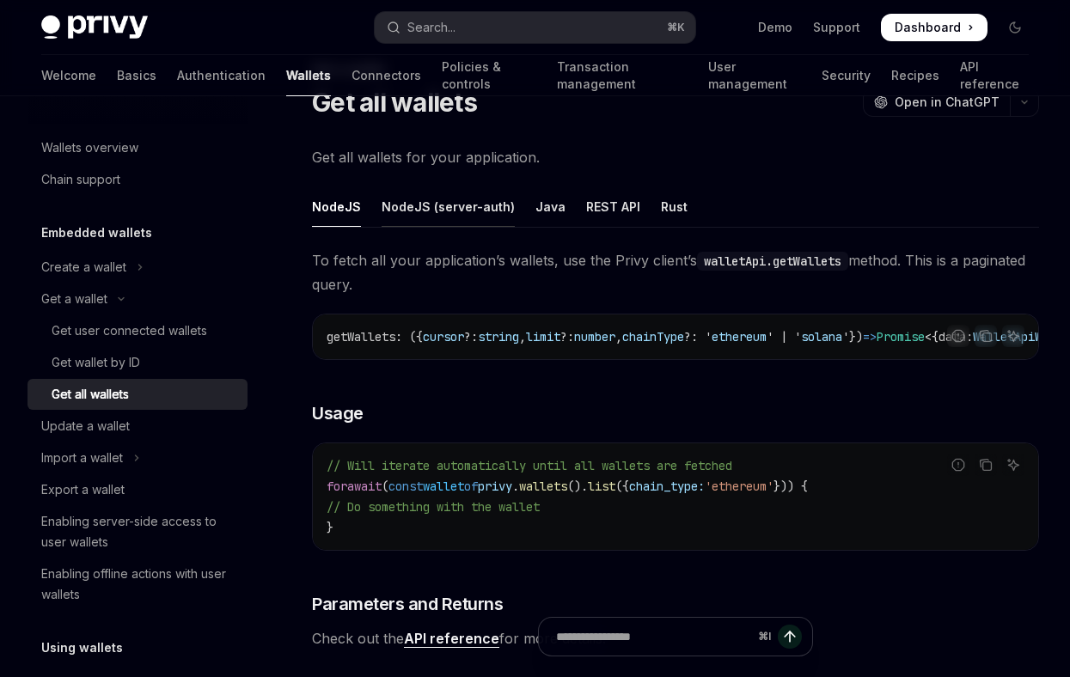
click at [456, 205] on div "NodeJS (server-auth)" at bounding box center [448, 207] width 133 height 40
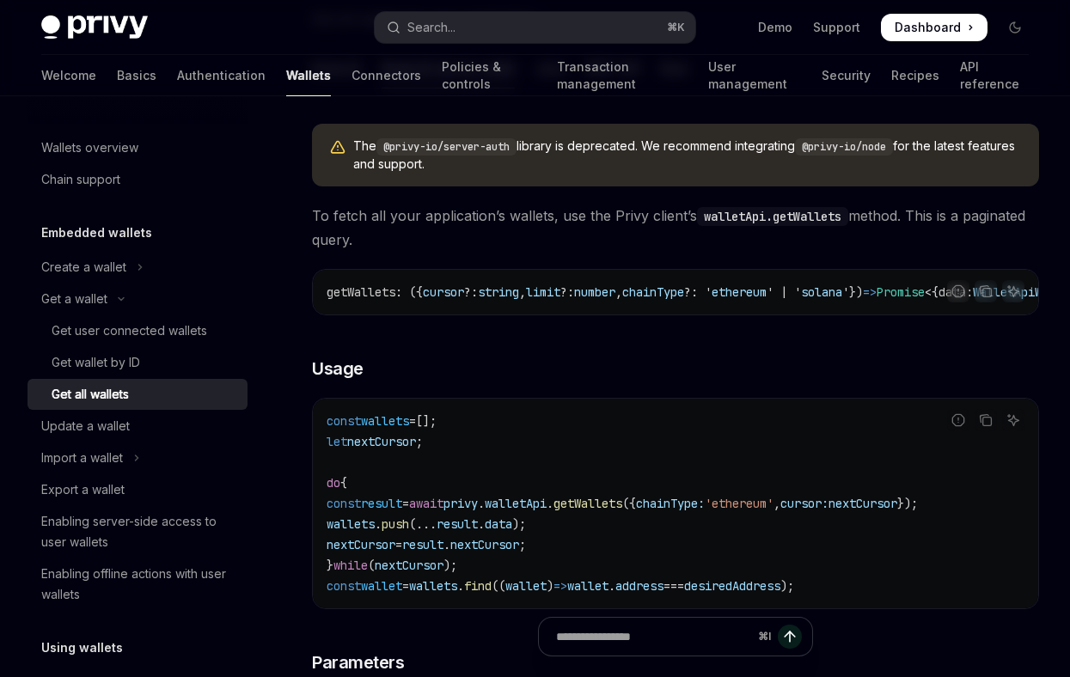
scroll to position [379, 0]
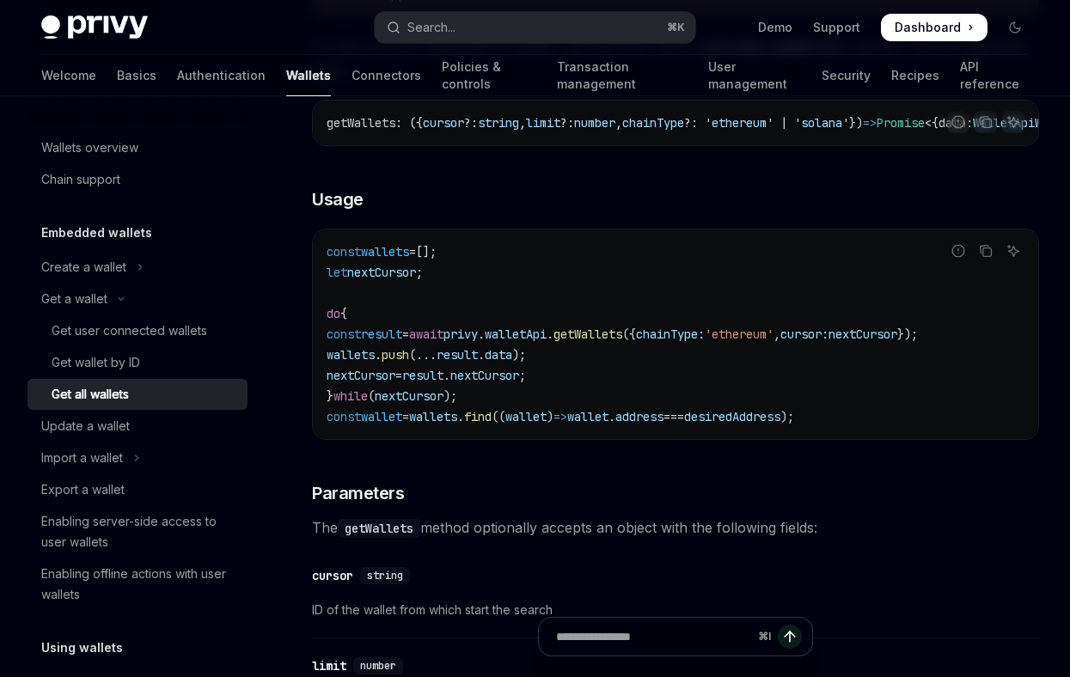
click at [547, 342] on span "walletApi" at bounding box center [516, 334] width 62 height 15
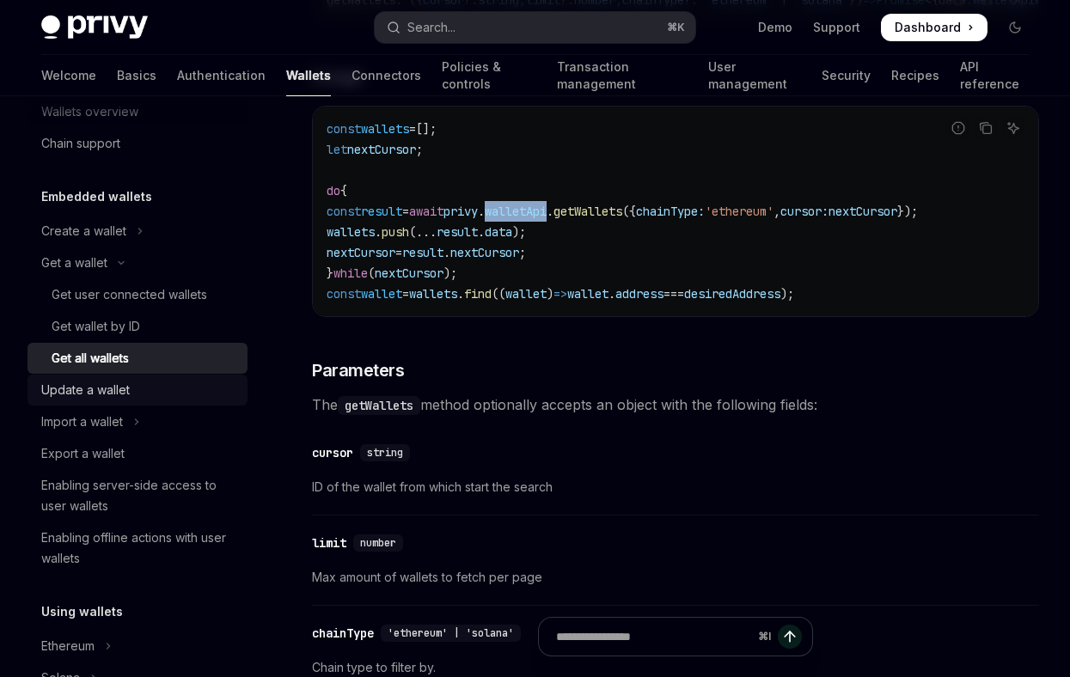
scroll to position [0, 0]
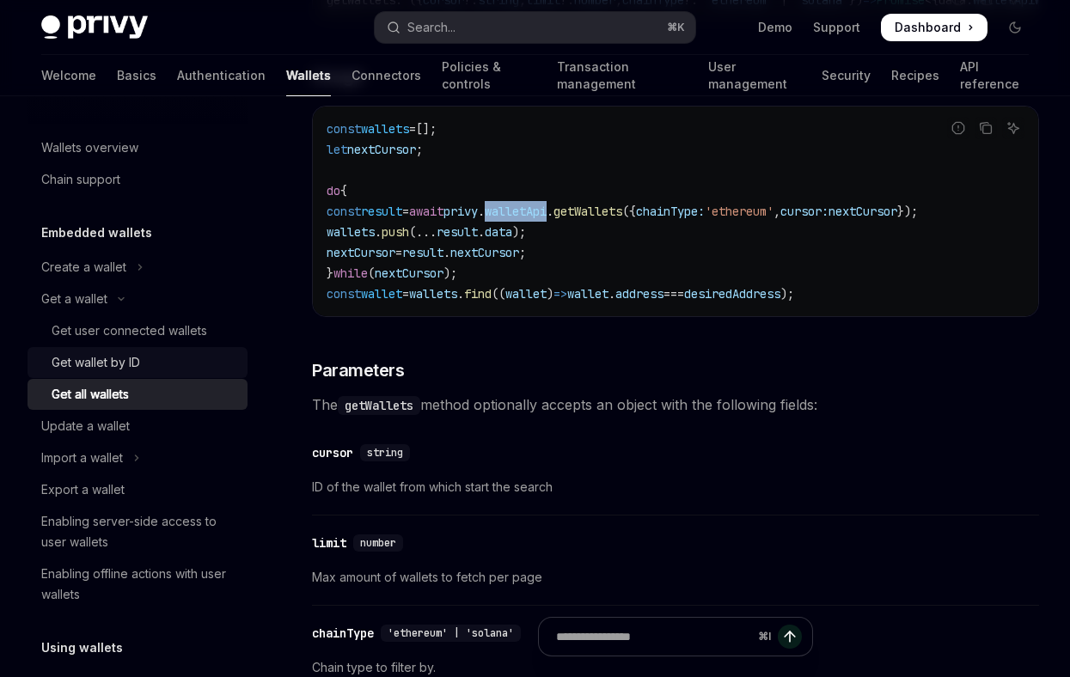
click at [109, 359] on div "Get wallet by ID" at bounding box center [96, 362] width 89 height 21
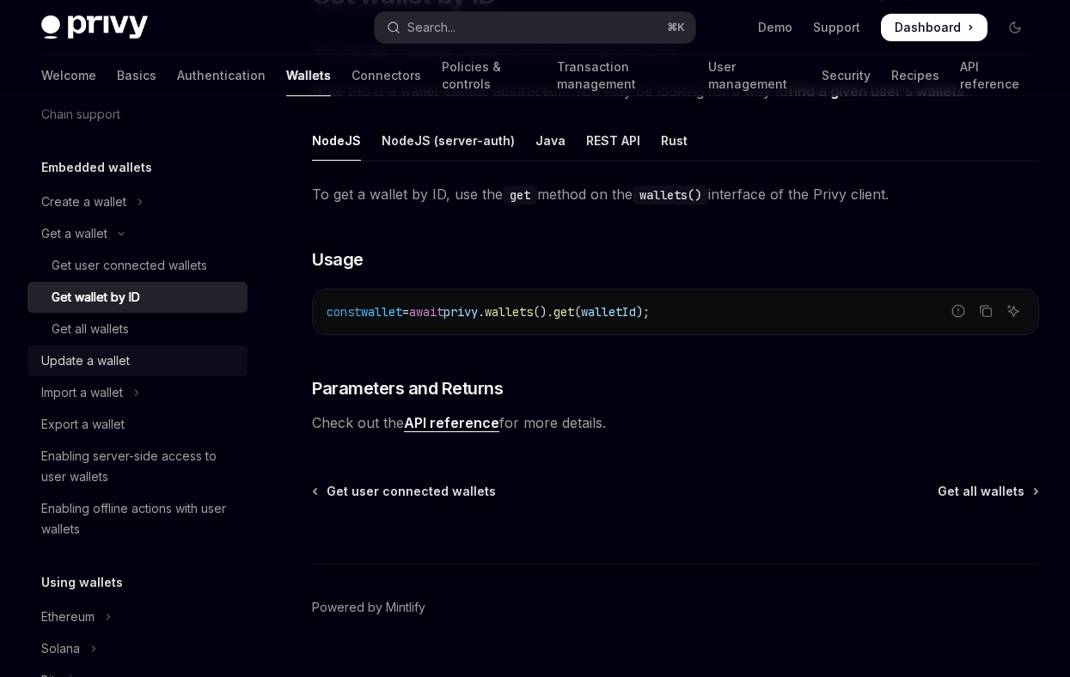
scroll to position [64, 0]
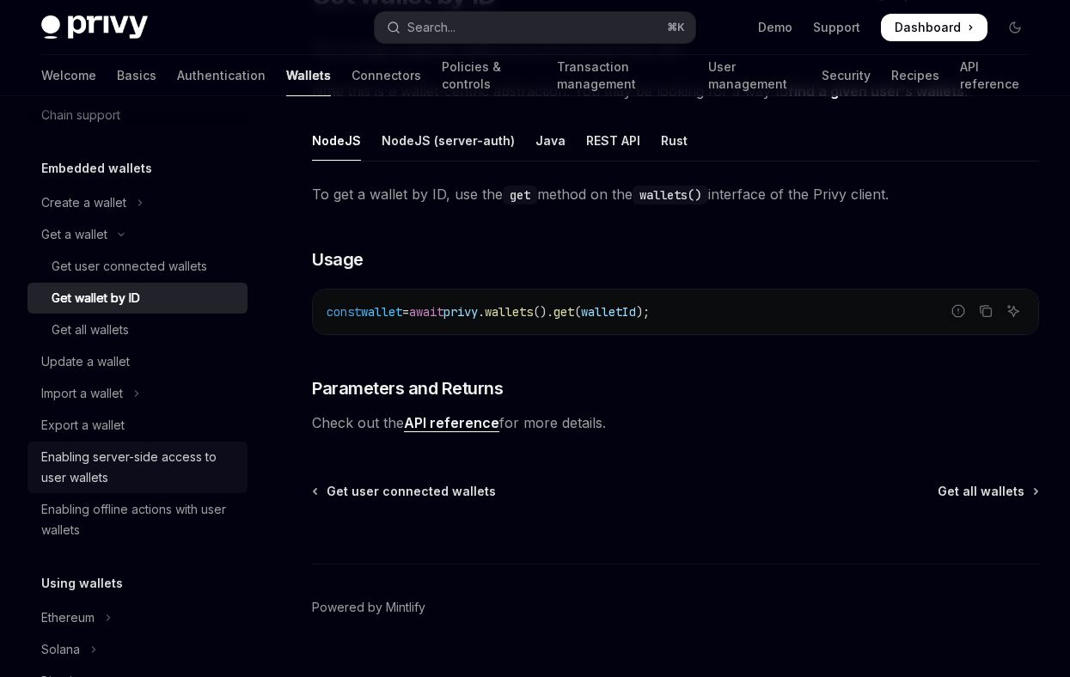
click at [129, 457] on div "Enabling server-side access to user wallets" at bounding box center [139, 467] width 196 height 41
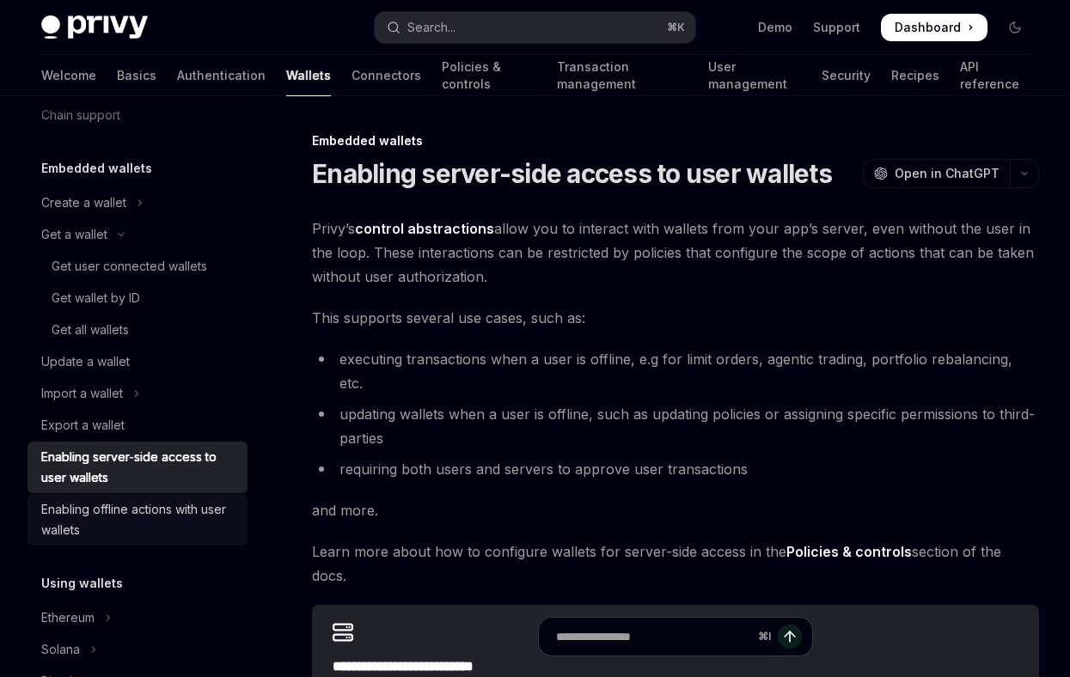
click at [117, 517] on div "Enabling offline actions with user wallets" at bounding box center [139, 519] width 196 height 41
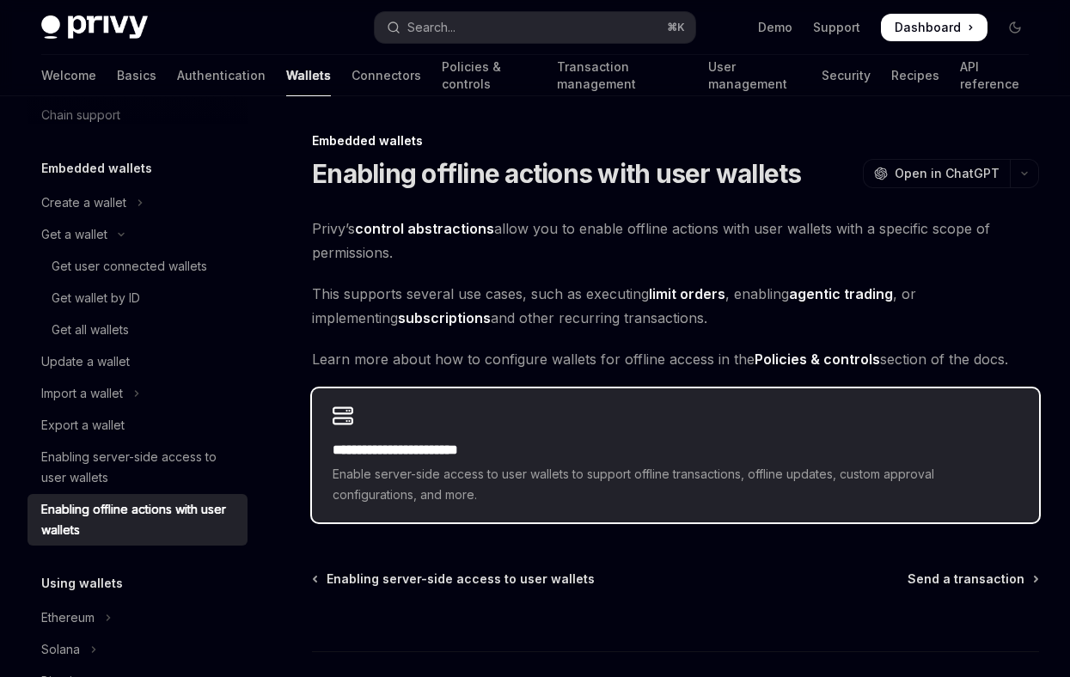
scroll to position [123, 0]
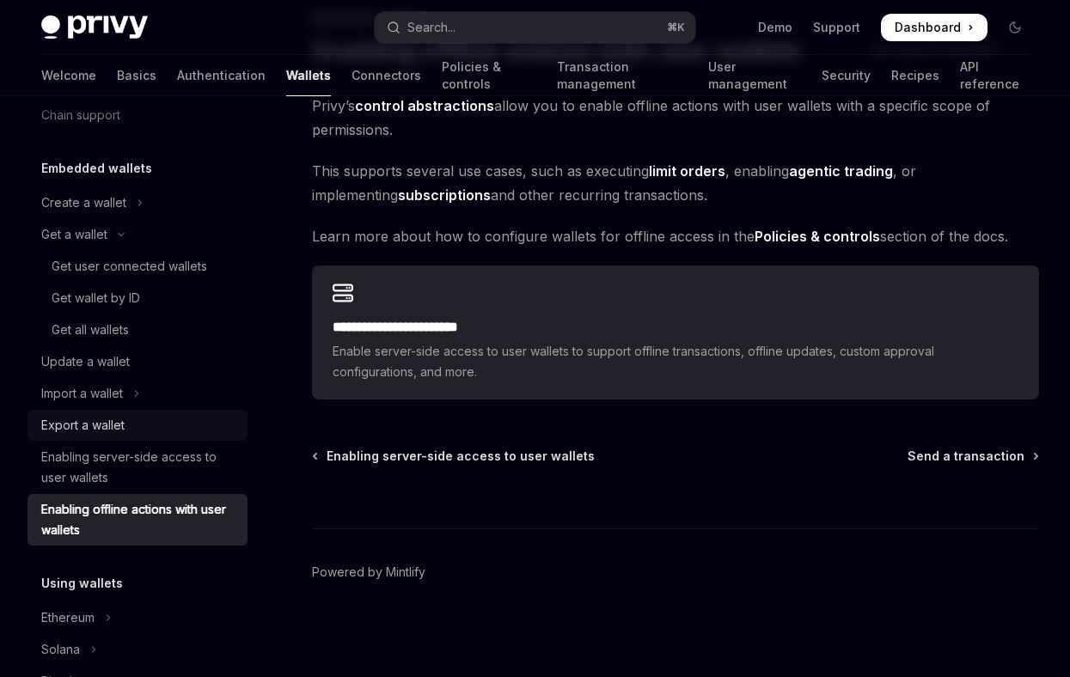
click at [103, 421] on div "Export a wallet" at bounding box center [82, 425] width 83 height 21
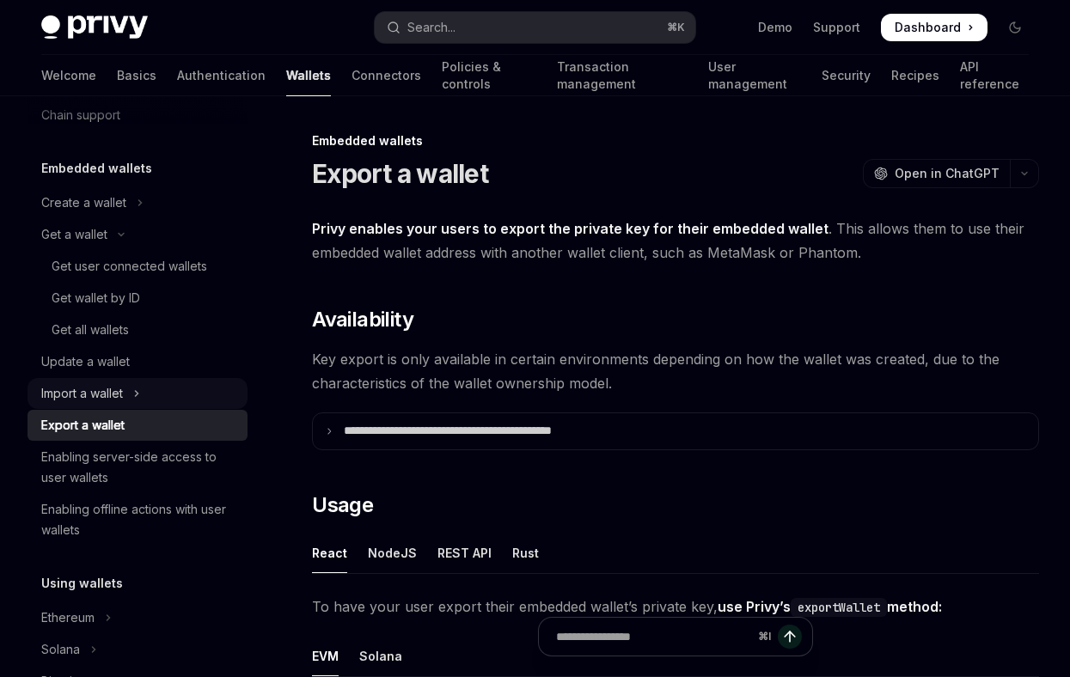
click at [107, 398] on div "Import a wallet" at bounding box center [82, 393] width 82 height 21
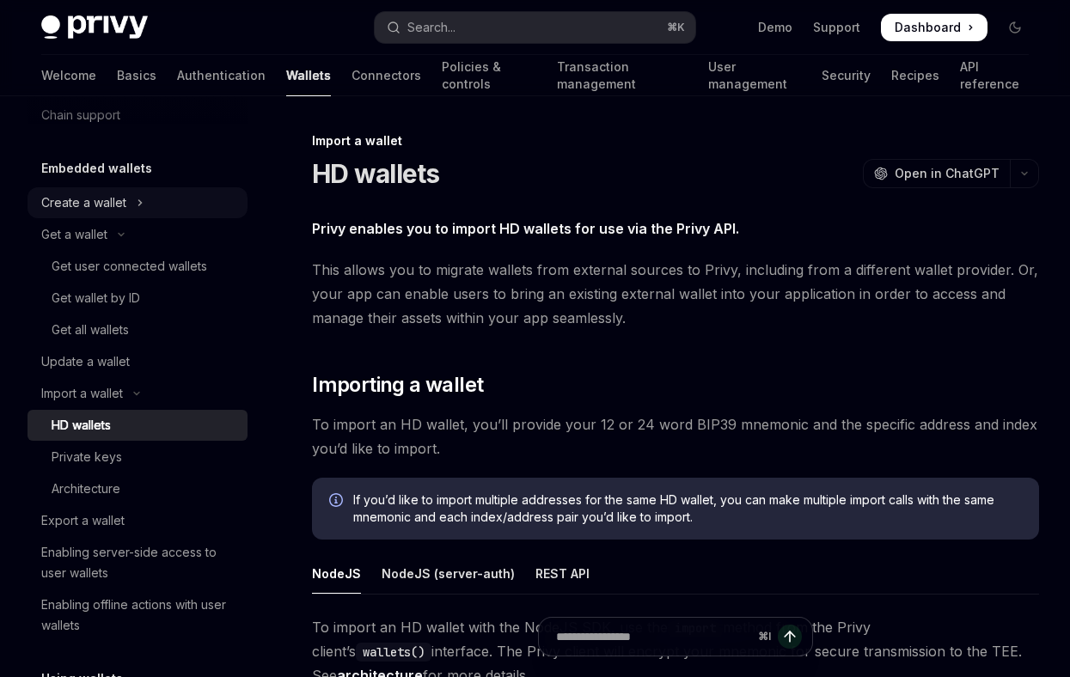
click at [142, 206] on icon "Toggle Create a wallet section" at bounding box center [140, 203] width 7 height 21
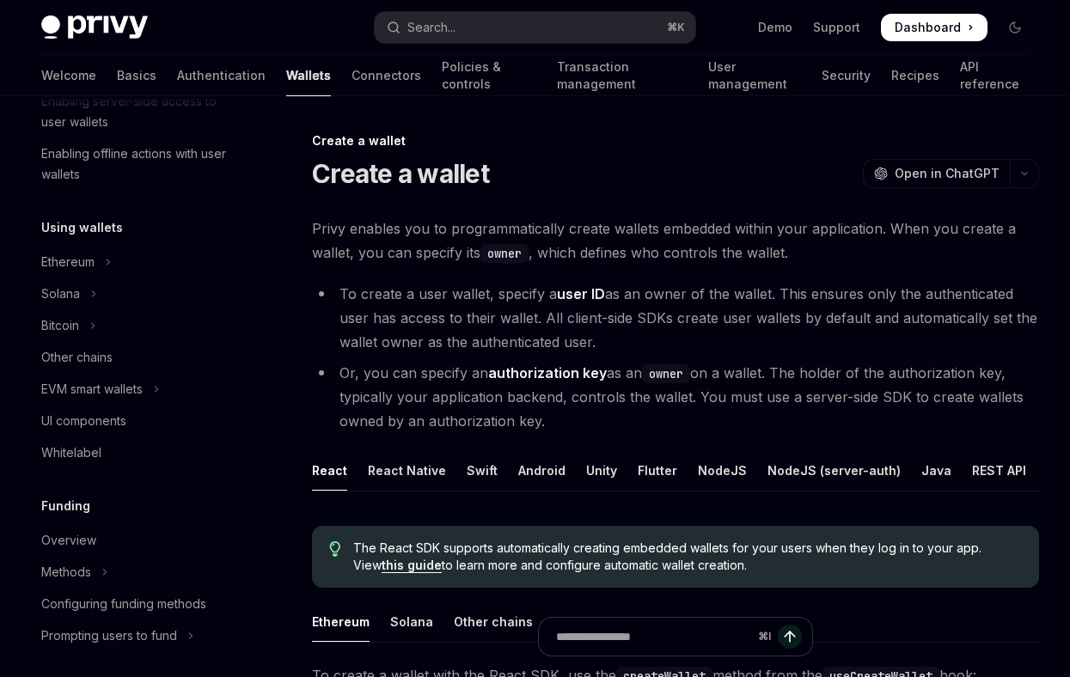
scroll to position [584, 0]
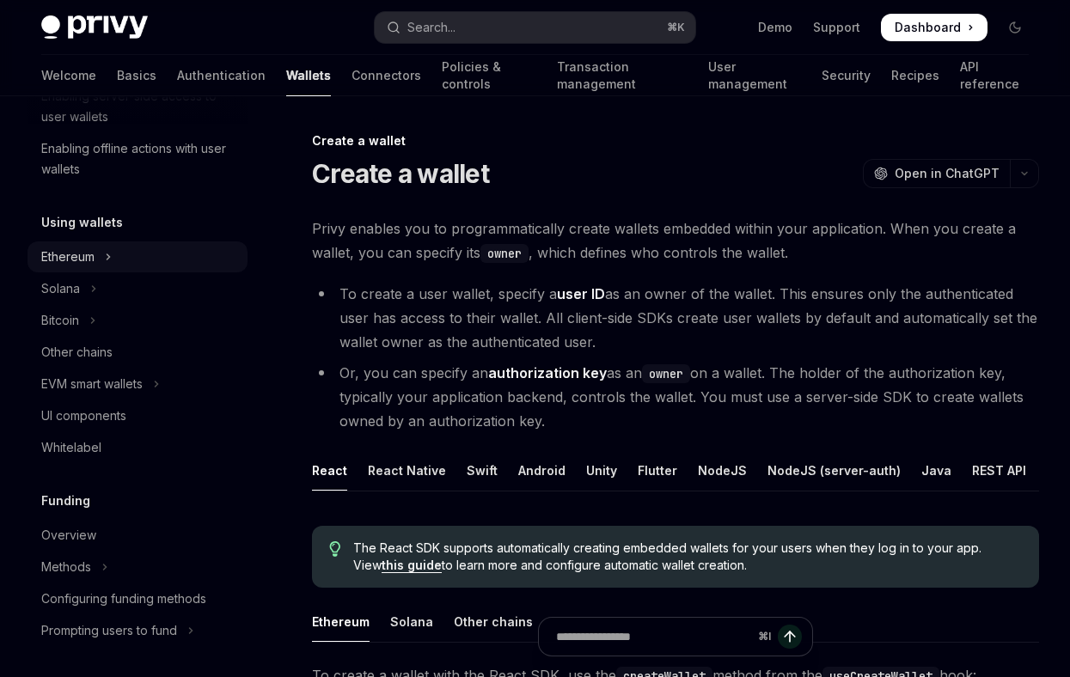
click at [109, 249] on icon "Toggle Ethereum section" at bounding box center [108, 257] width 7 height 21
type textarea "*"
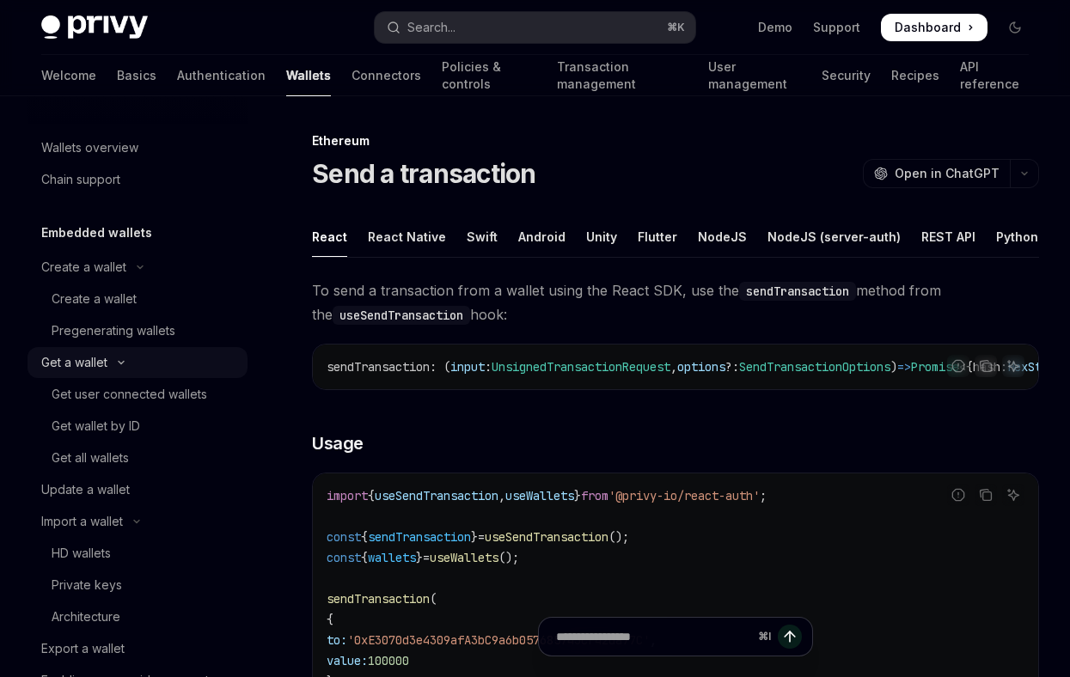
scroll to position [1255, 0]
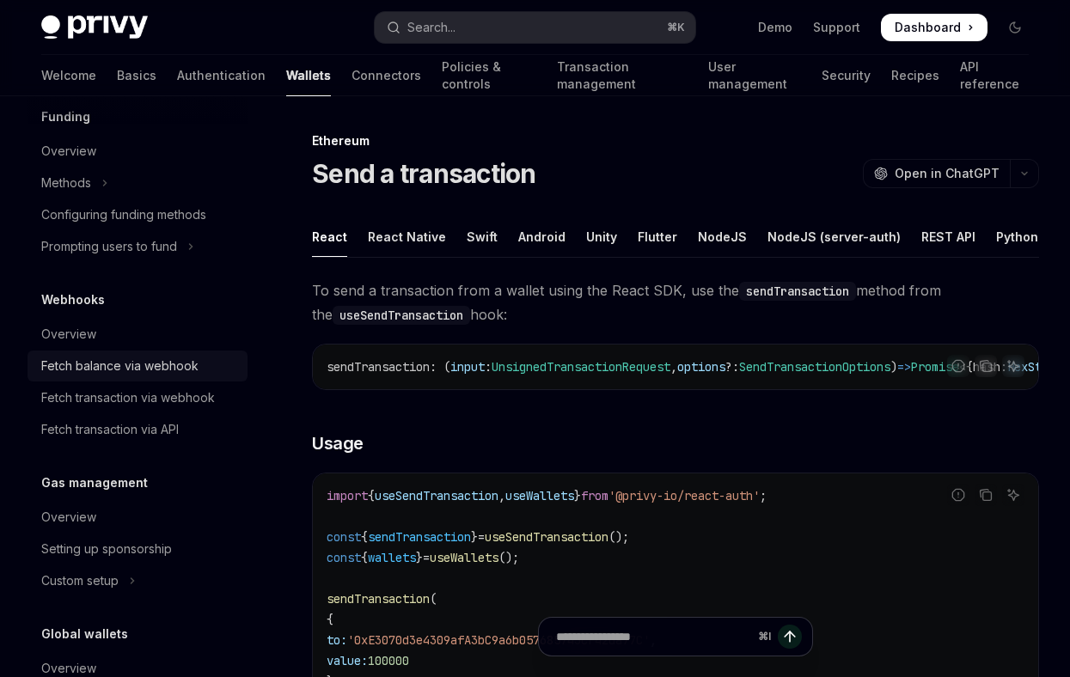
click at [132, 376] on div "Fetch balance via webhook" at bounding box center [119, 366] width 157 height 21
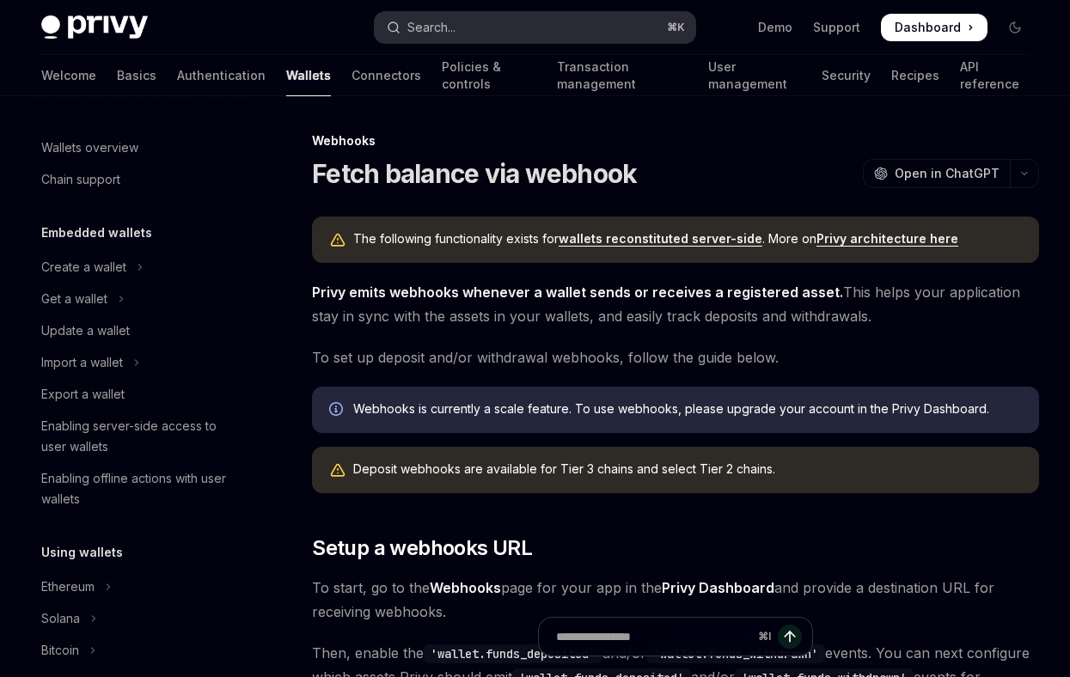
scroll to position [694, 0]
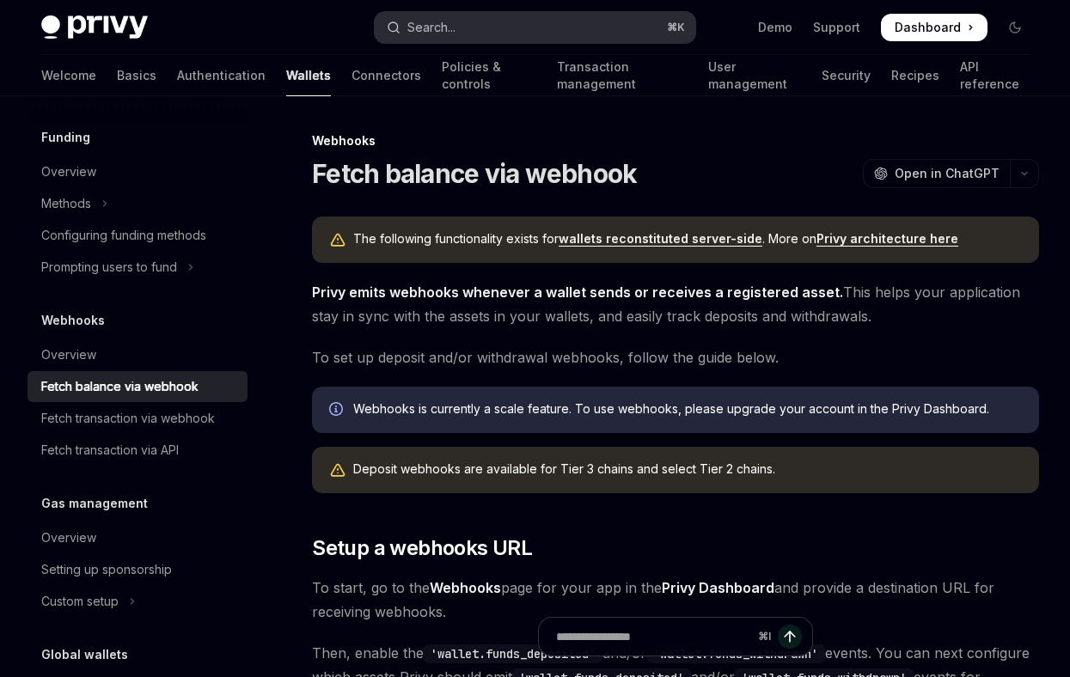
click at [496, 30] on button "Search... ⌘ K" at bounding box center [535, 27] width 320 height 31
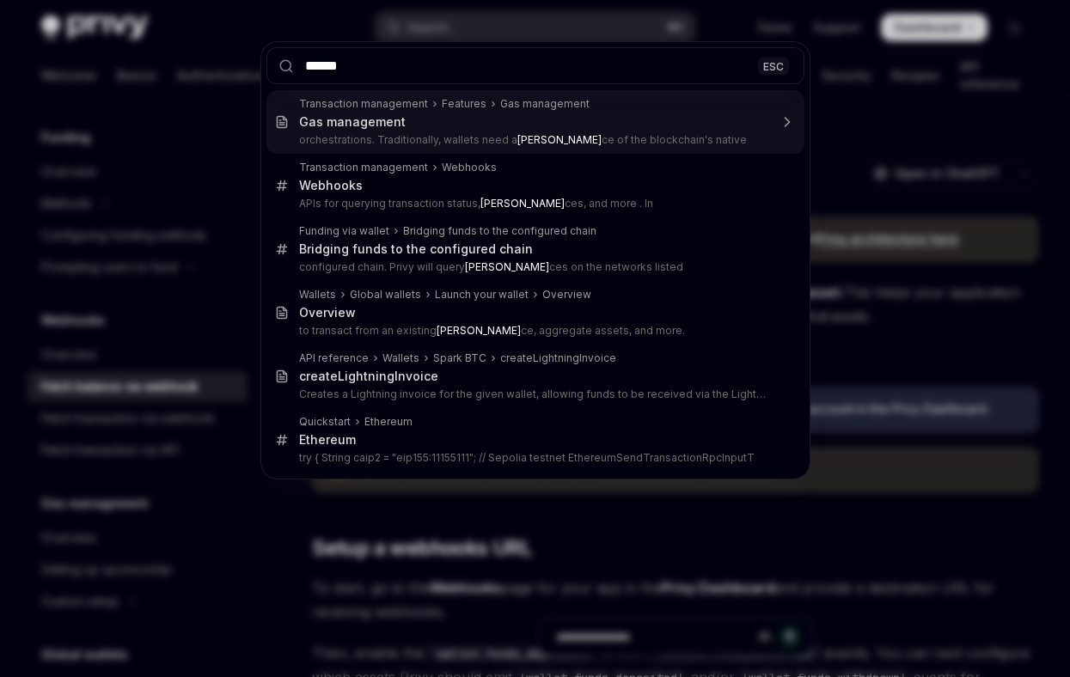
type input "*******"
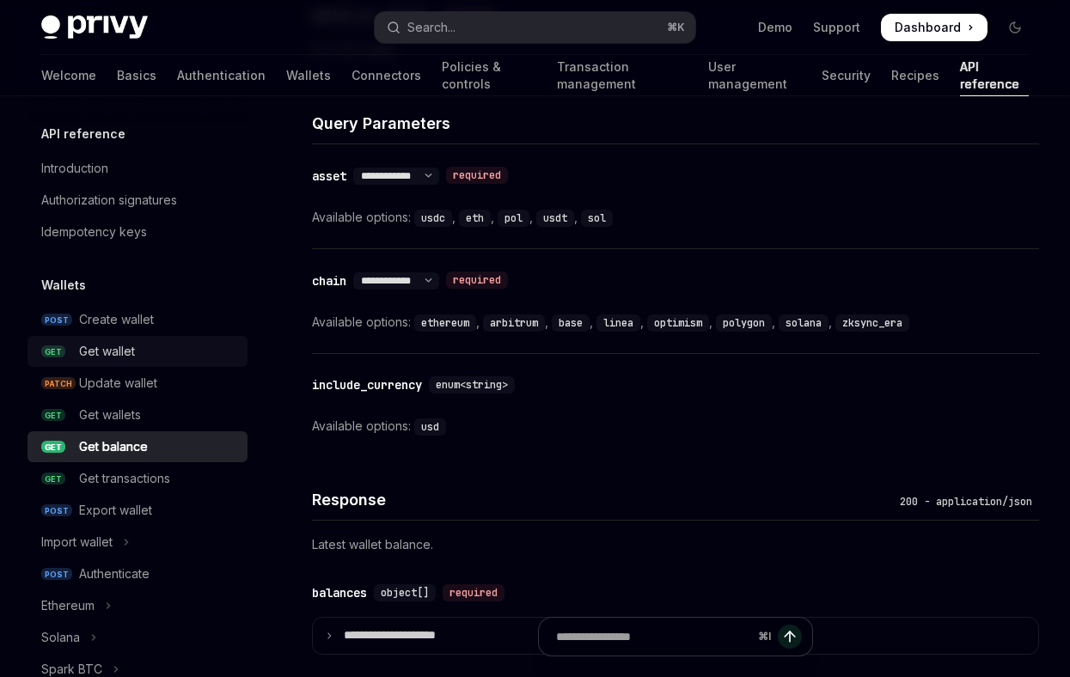
scroll to position [1144, 0]
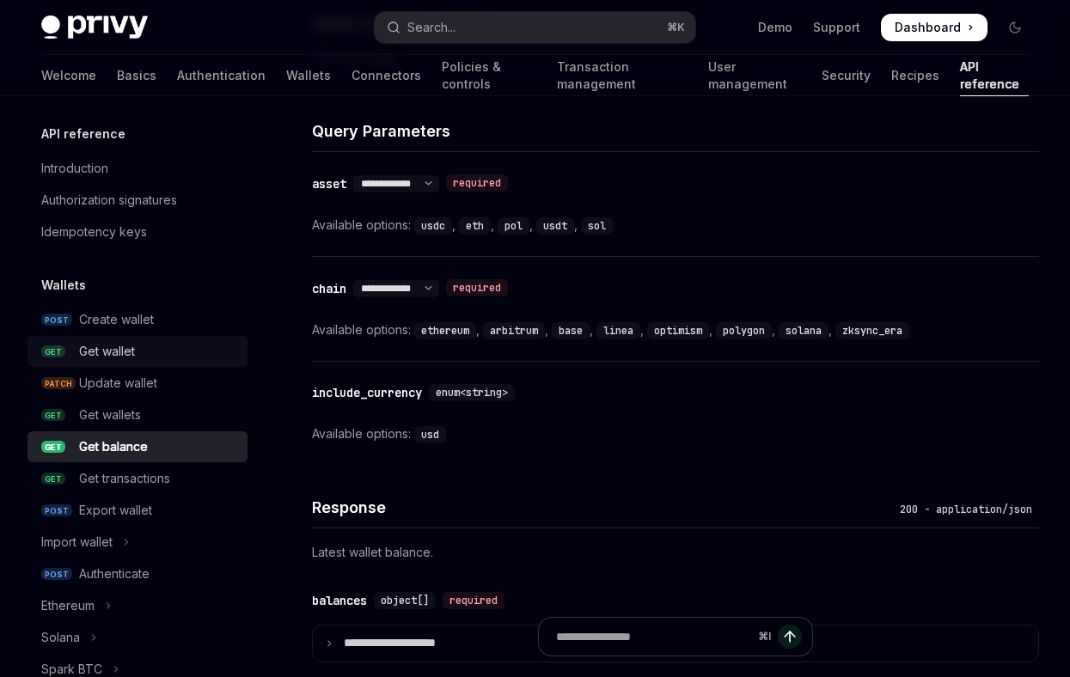
click at [179, 350] on div "Get wallet" at bounding box center [158, 351] width 158 height 21
type textarea "*"
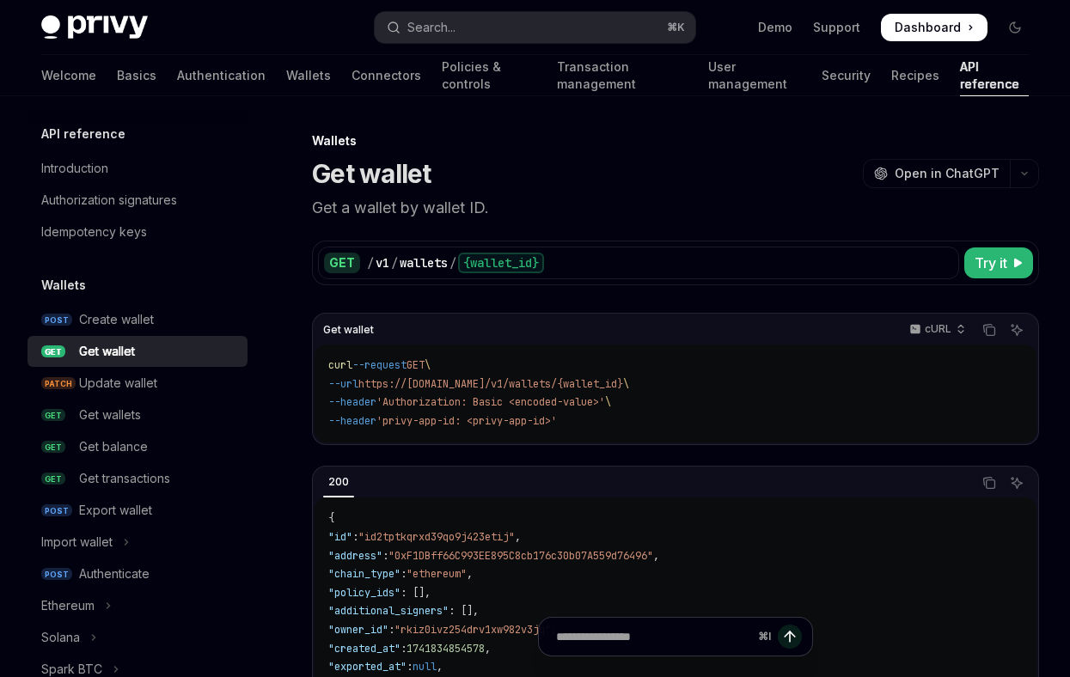
drag, startPoint x: 584, startPoint y: 425, endPoint x: 310, endPoint y: 372, distance: 278.3
copy code "curl --request GET \ --url https://api.privy.io/v1/wallets/{wallet_id} \ --head…"
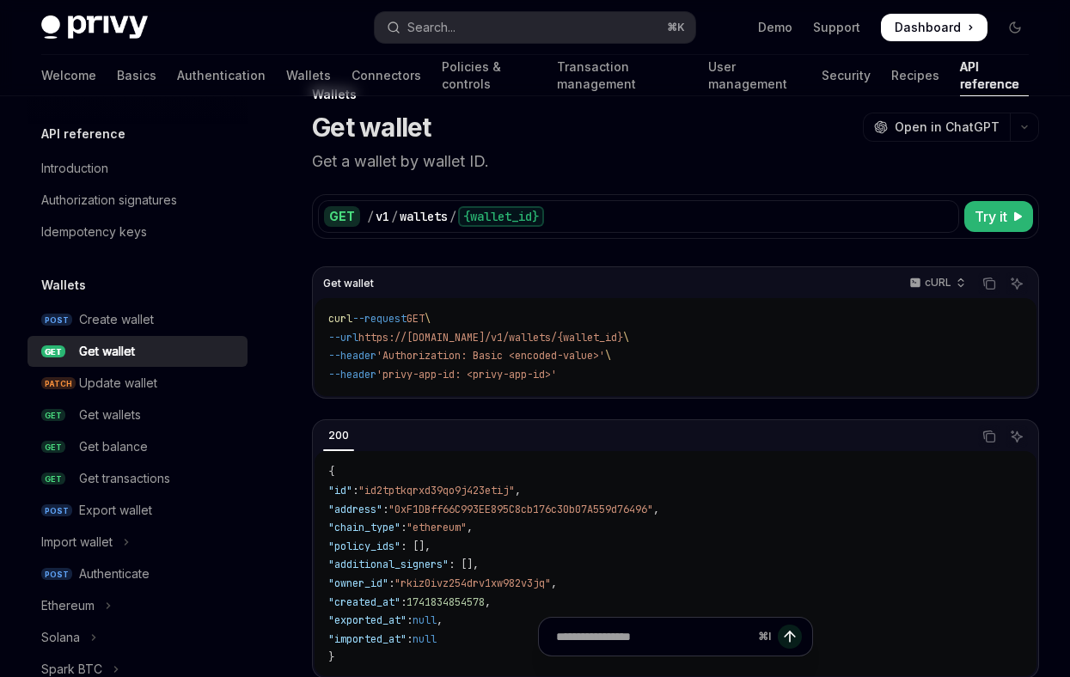
scroll to position [32, 0]
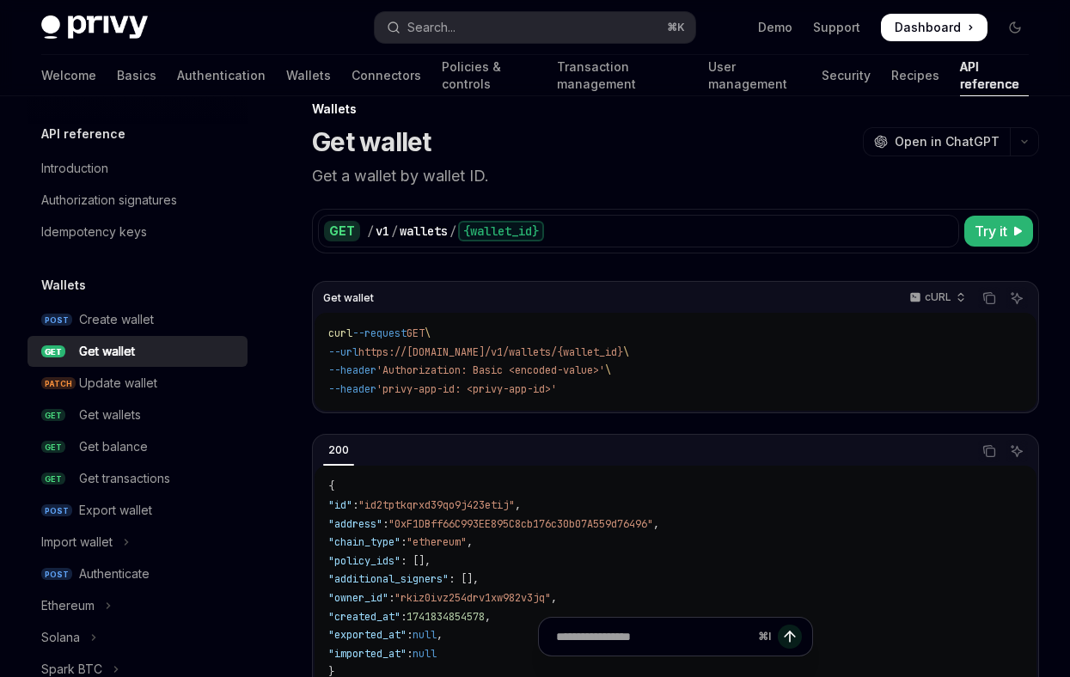
click at [501, 325] on code "curl --request GET \ --url https://api.privy.io/v1/wallets/{wallet_id} \ --head…" at bounding box center [675, 362] width 694 height 74
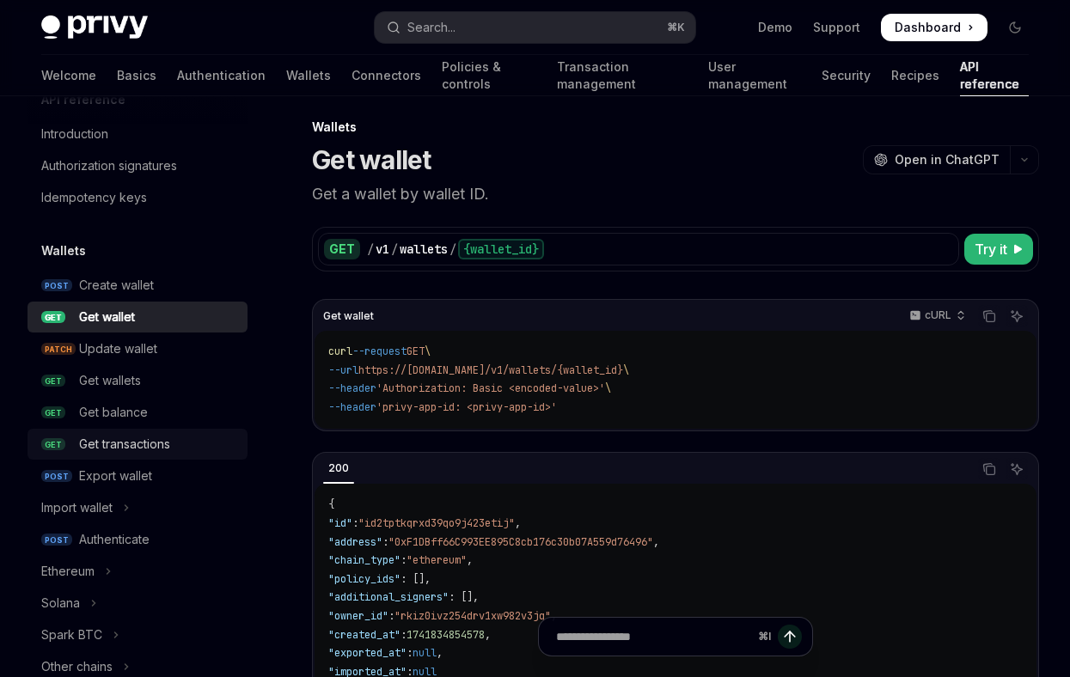
scroll to position [36, 0]
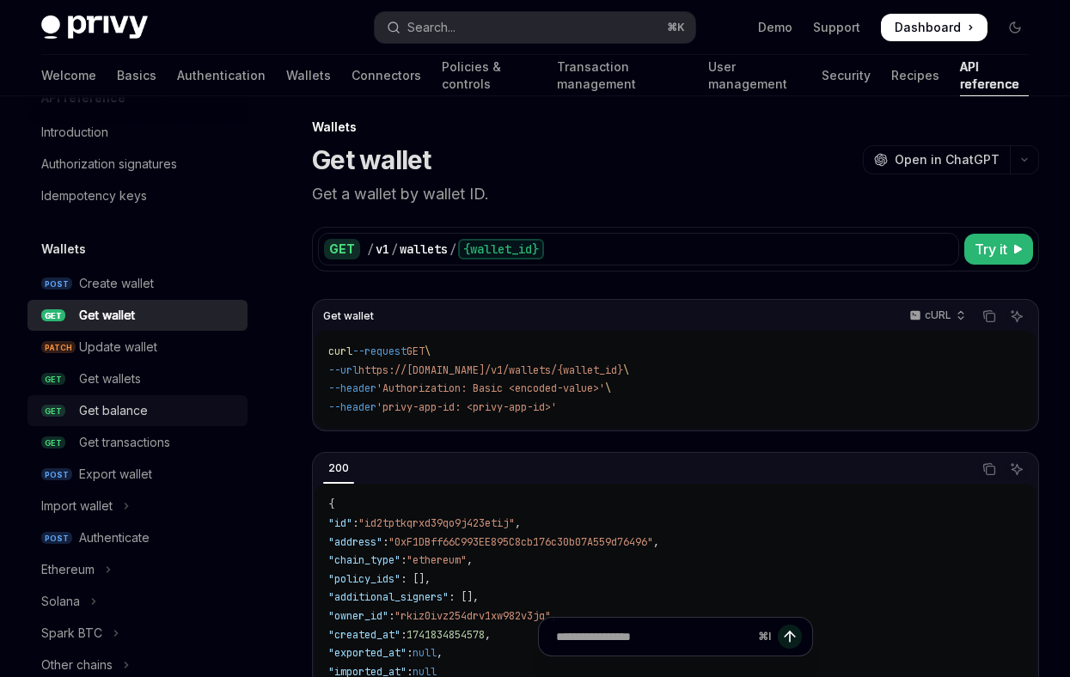
click at [129, 413] on div "Get balance" at bounding box center [113, 411] width 69 height 21
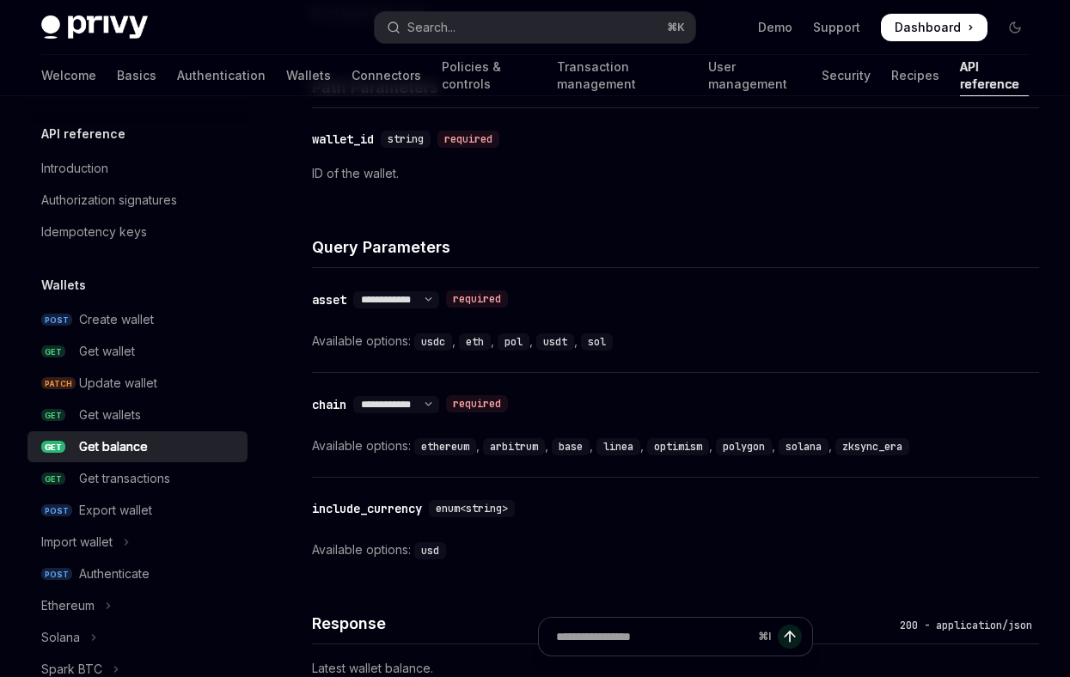
scroll to position [1034, 0]
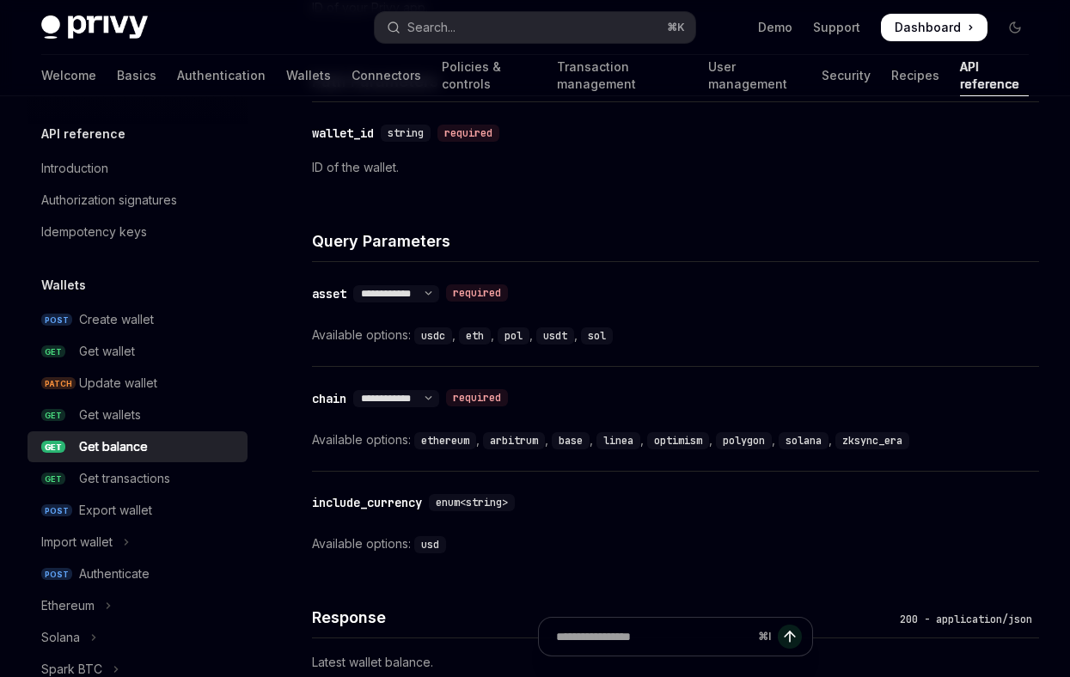
click at [556, 333] on code "usdt" at bounding box center [555, 335] width 38 height 17
copy code "usdt"
